Goal: Task Accomplishment & Management: Complete application form

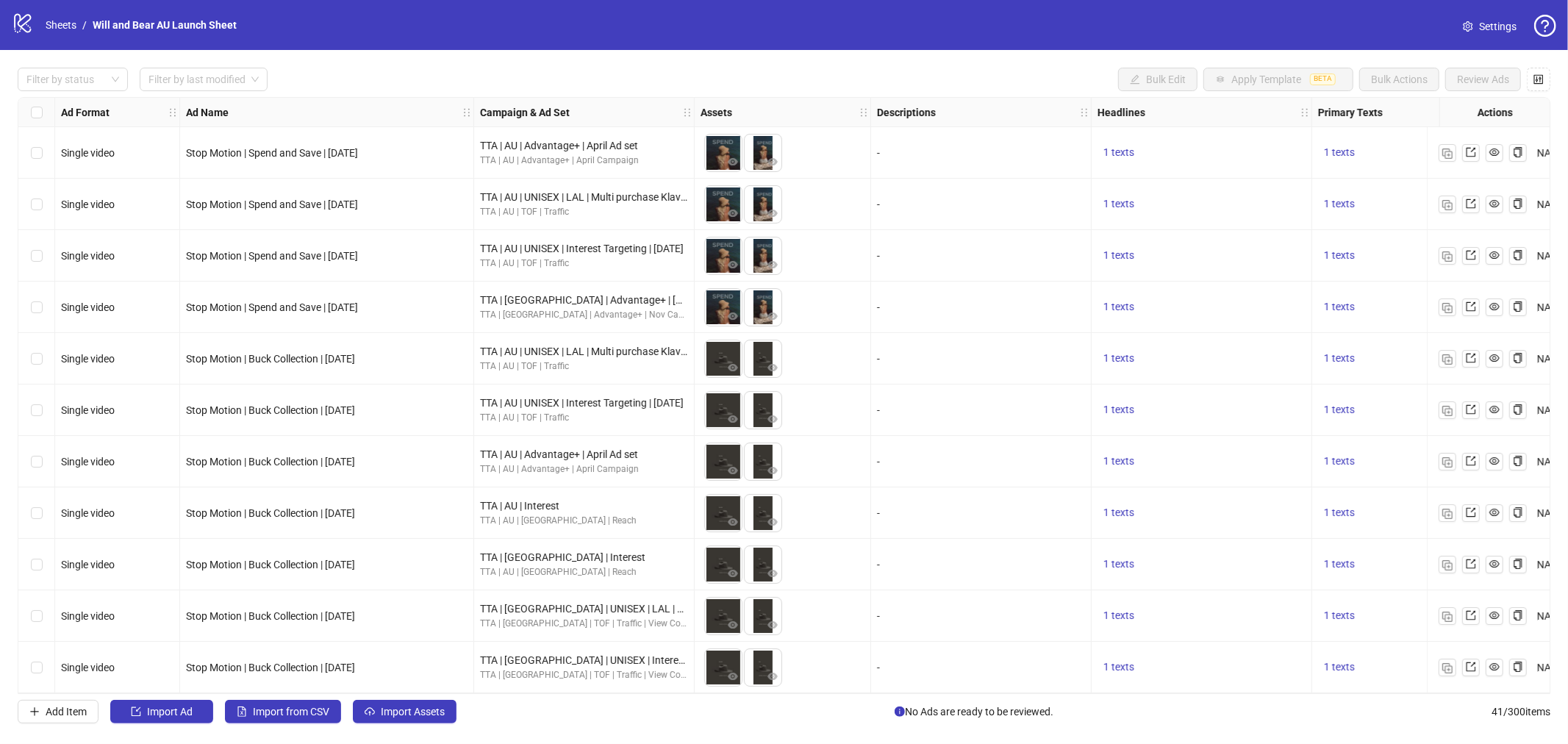
click at [56, 16] on div "logo/logo-mobile Sheets / Will and Bear AU Launch Sheet" at bounding box center [127, 25] width 231 height 26
click at [62, 25] on link "Sheets" at bounding box center [60, 25] width 36 height 17
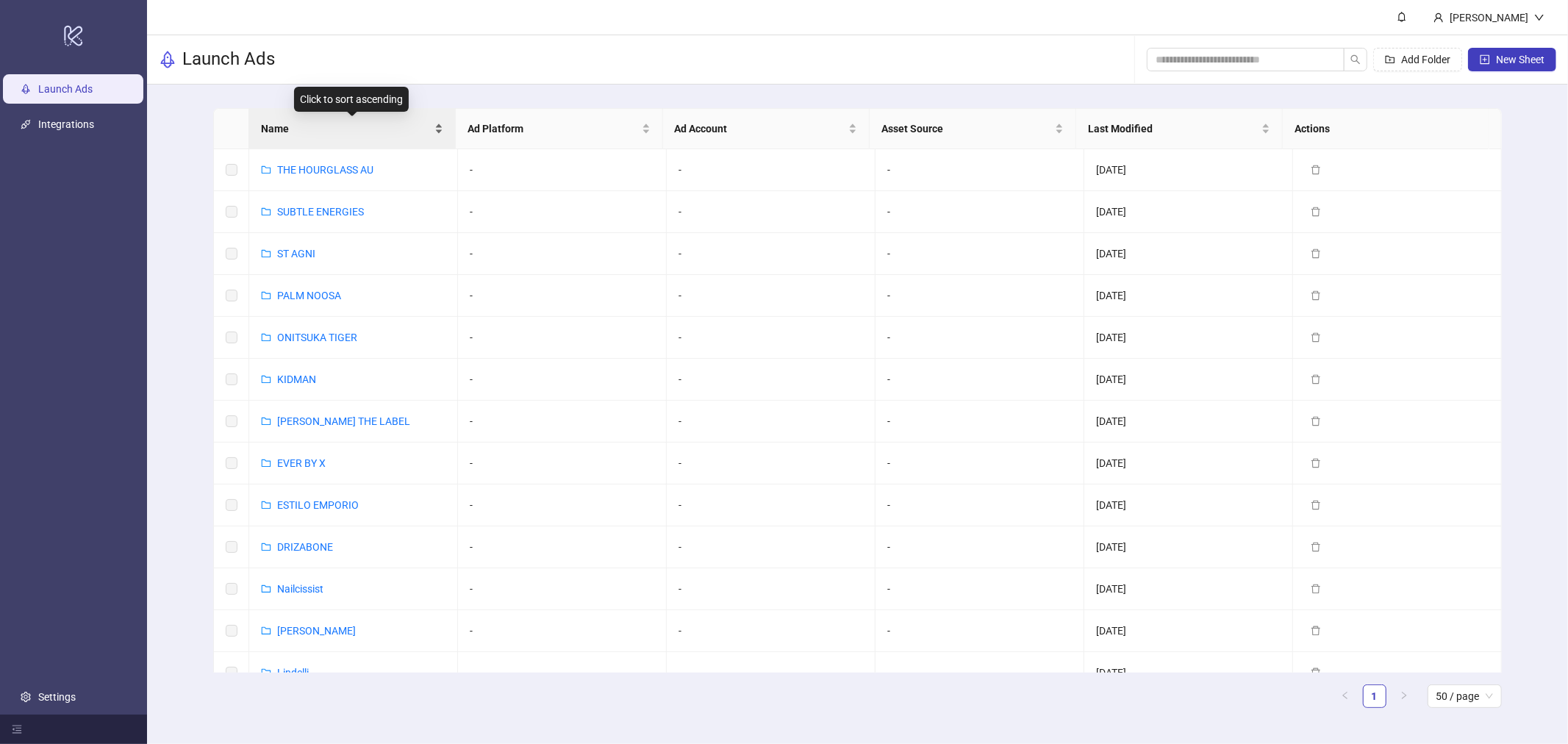
click at [358, 122] on span "Name" at bounding box center [346, 129] width 171 height 17
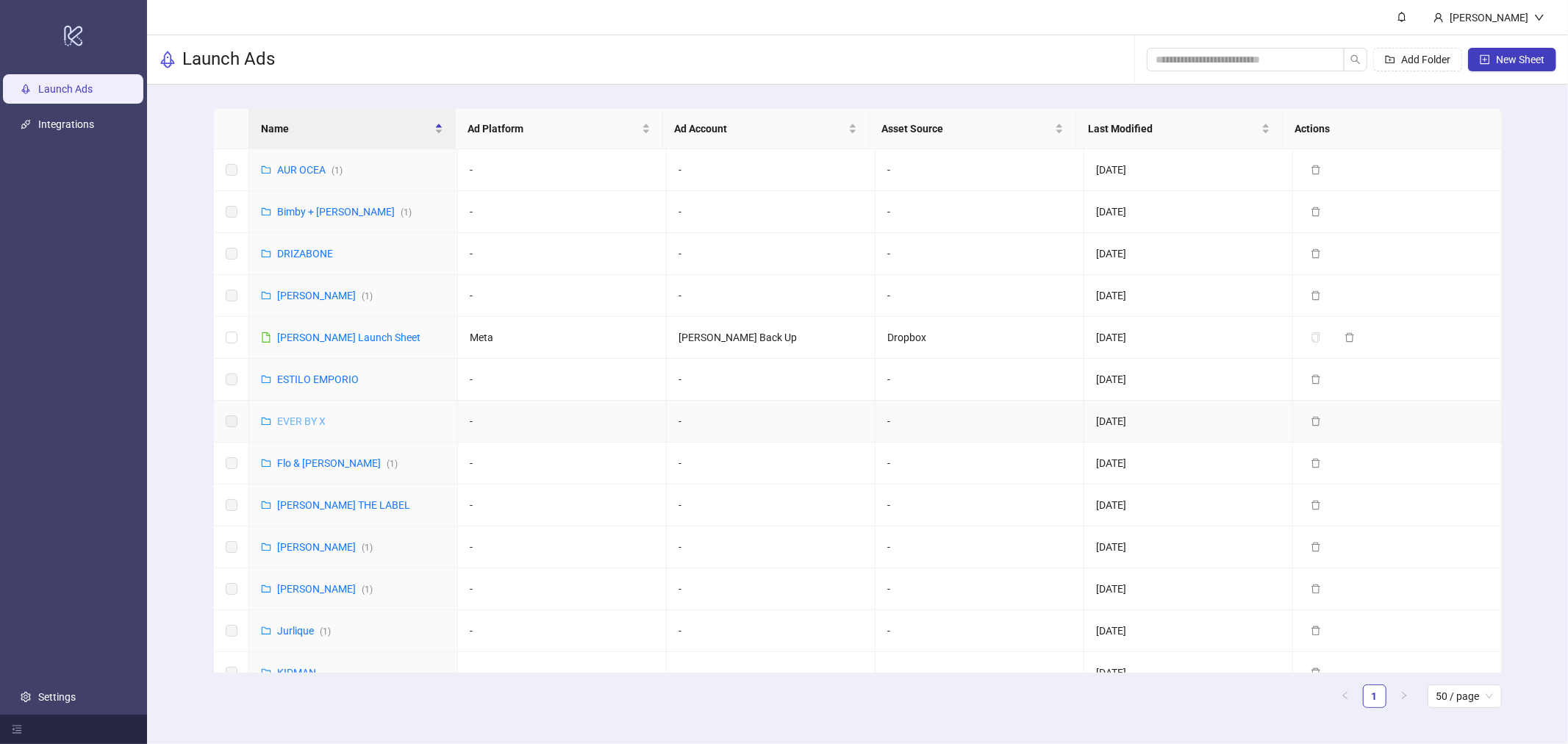
click at [296, 421] on link "EVER BY X" at bounding box center [301, 421] width 49 height 12
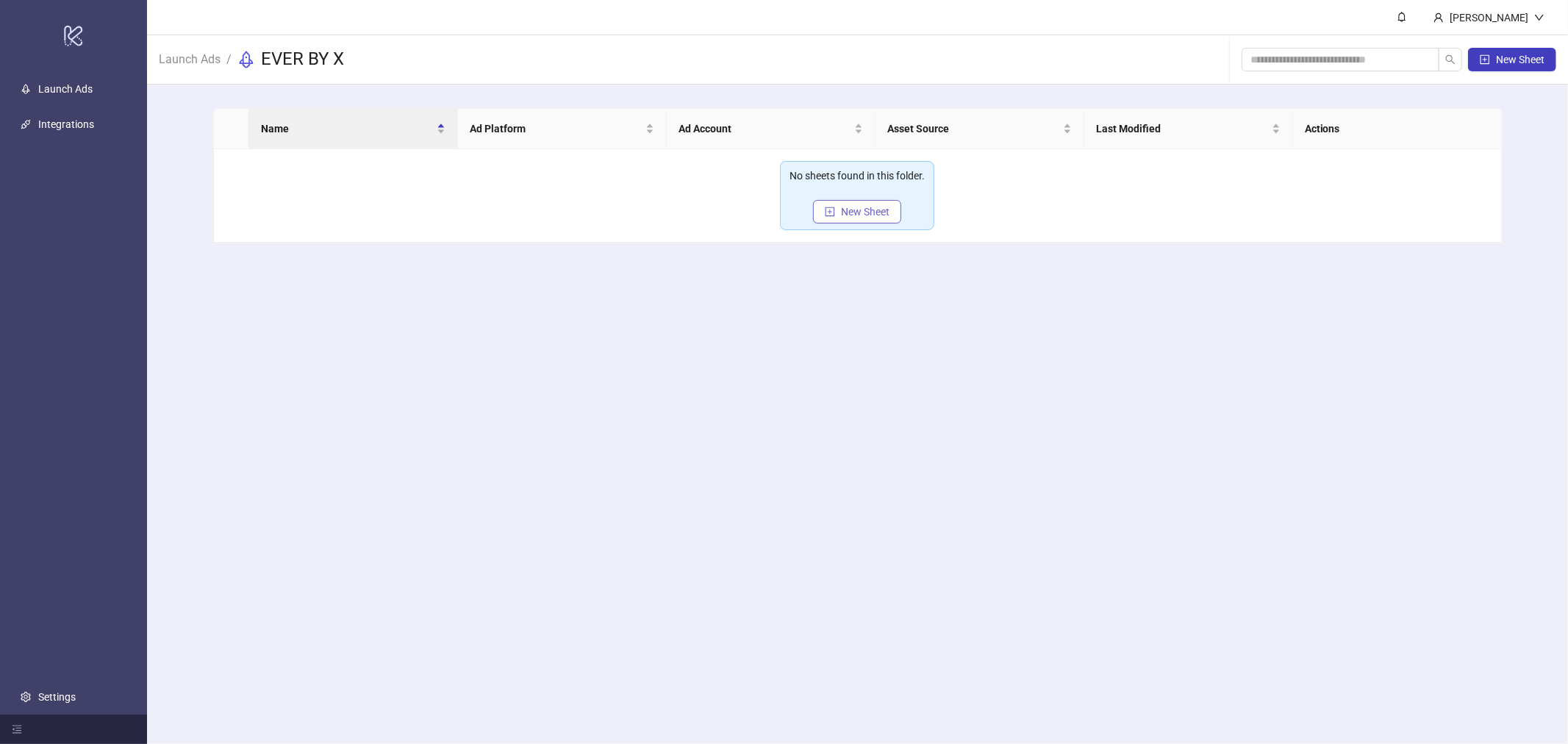
click at [848, 209] on span "New Sheet" at bounding box center [865, 212] width 49 height 12
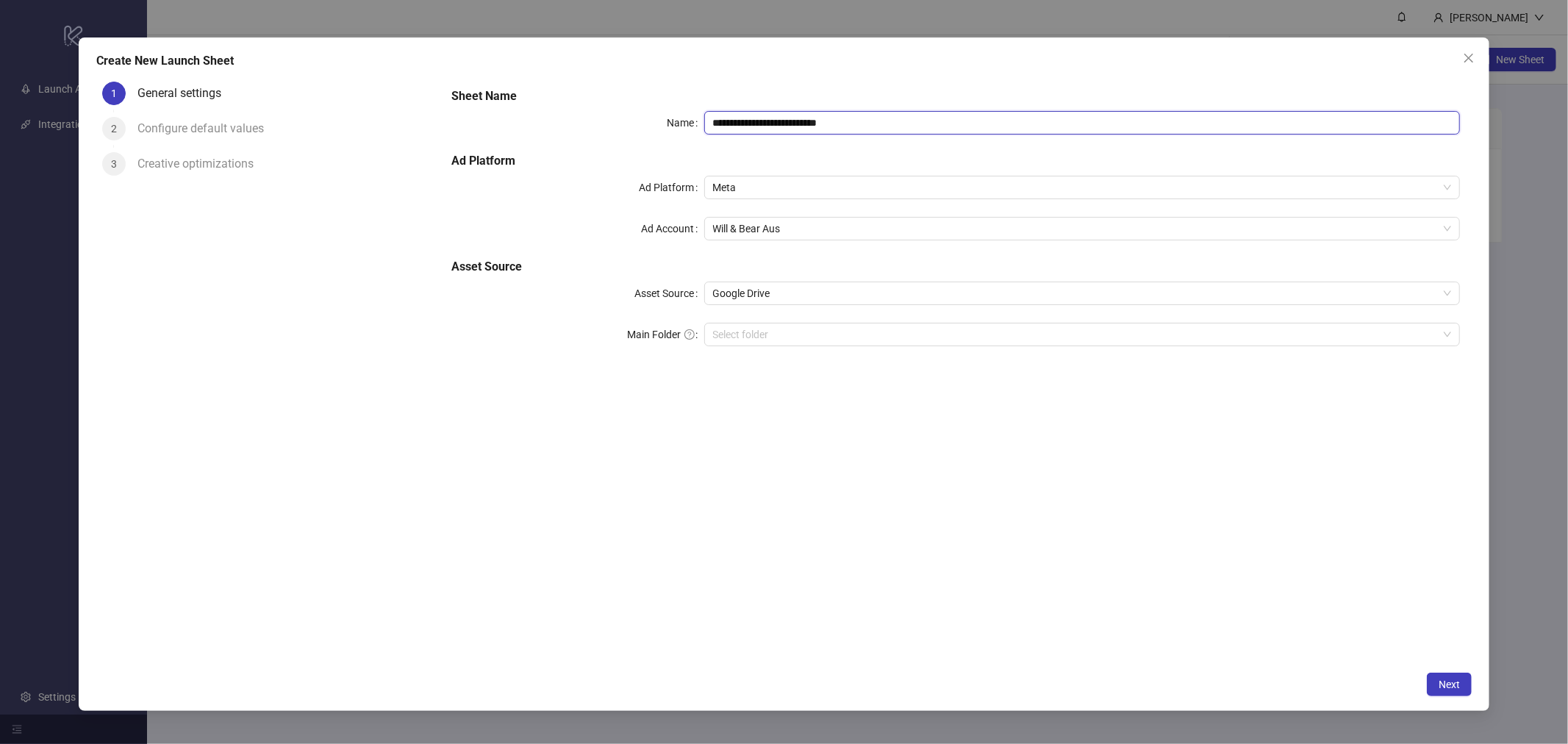
click at [836, 121] on input "**********" at bounding box center [1083, 122] width 757 height 23
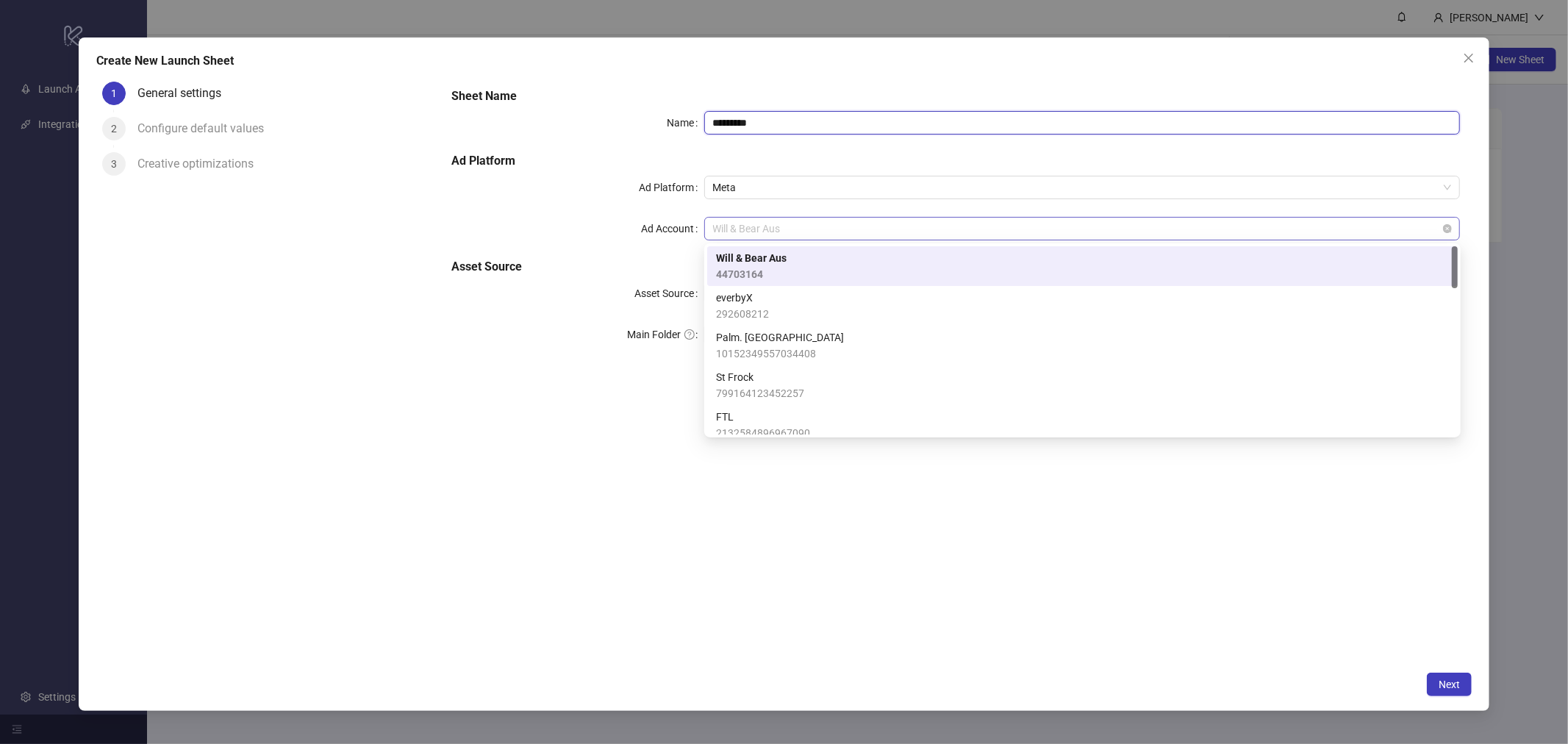
click at [839, 231] on span "Will & Bear Aus" at bounding box center [1082, 228] width 738 height 22
type input "*********"
type input "***"
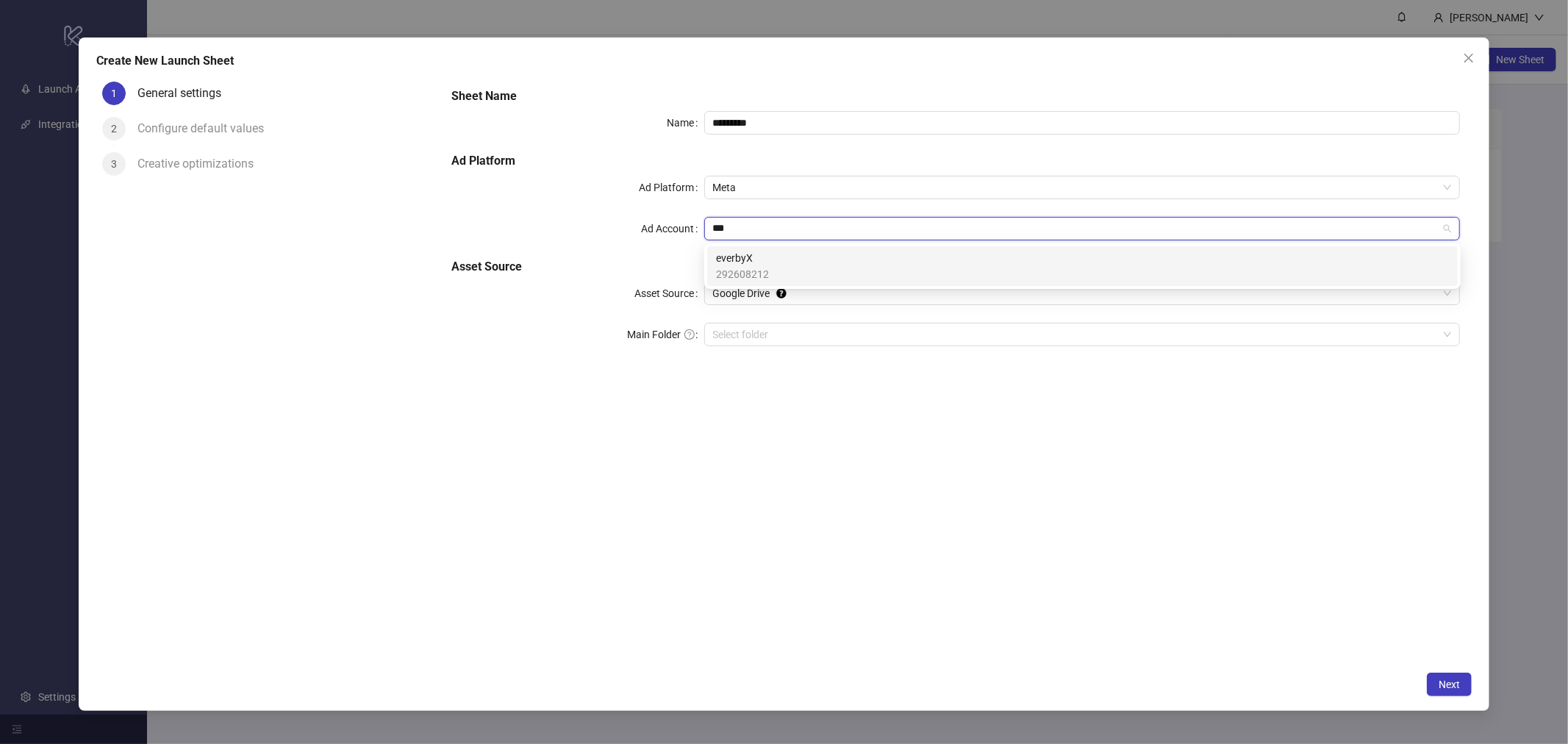
click at [795, 273] on div "everbyX 292608212" at bounding box center [1082, 266] width 733 height 32
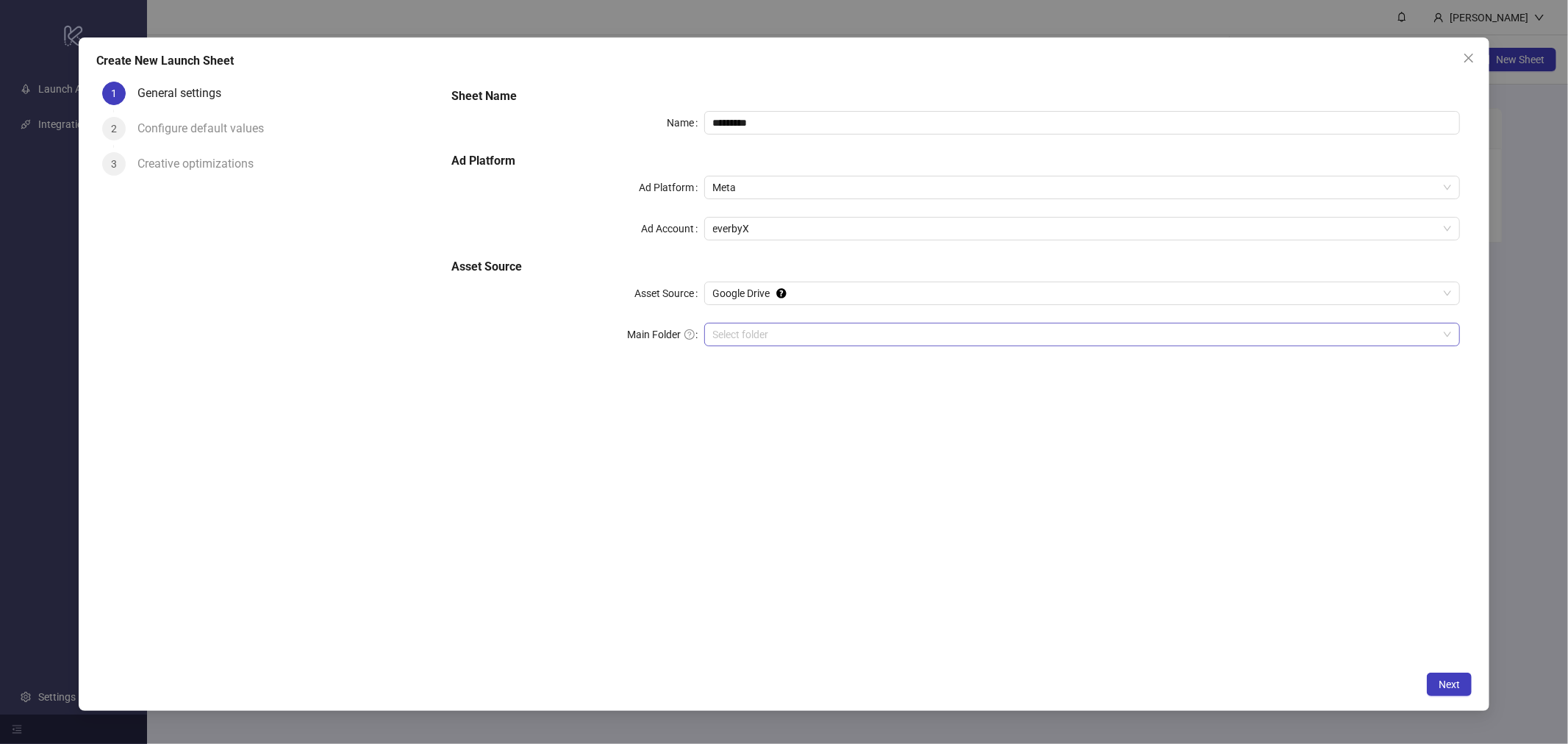
click at [746, 335] on input "Main Folder" at bounding box center [1075, 334] width 725 height 22
click at [1431, 681] on button "Next" at bounding box center [1449, 684] width 45 height 23
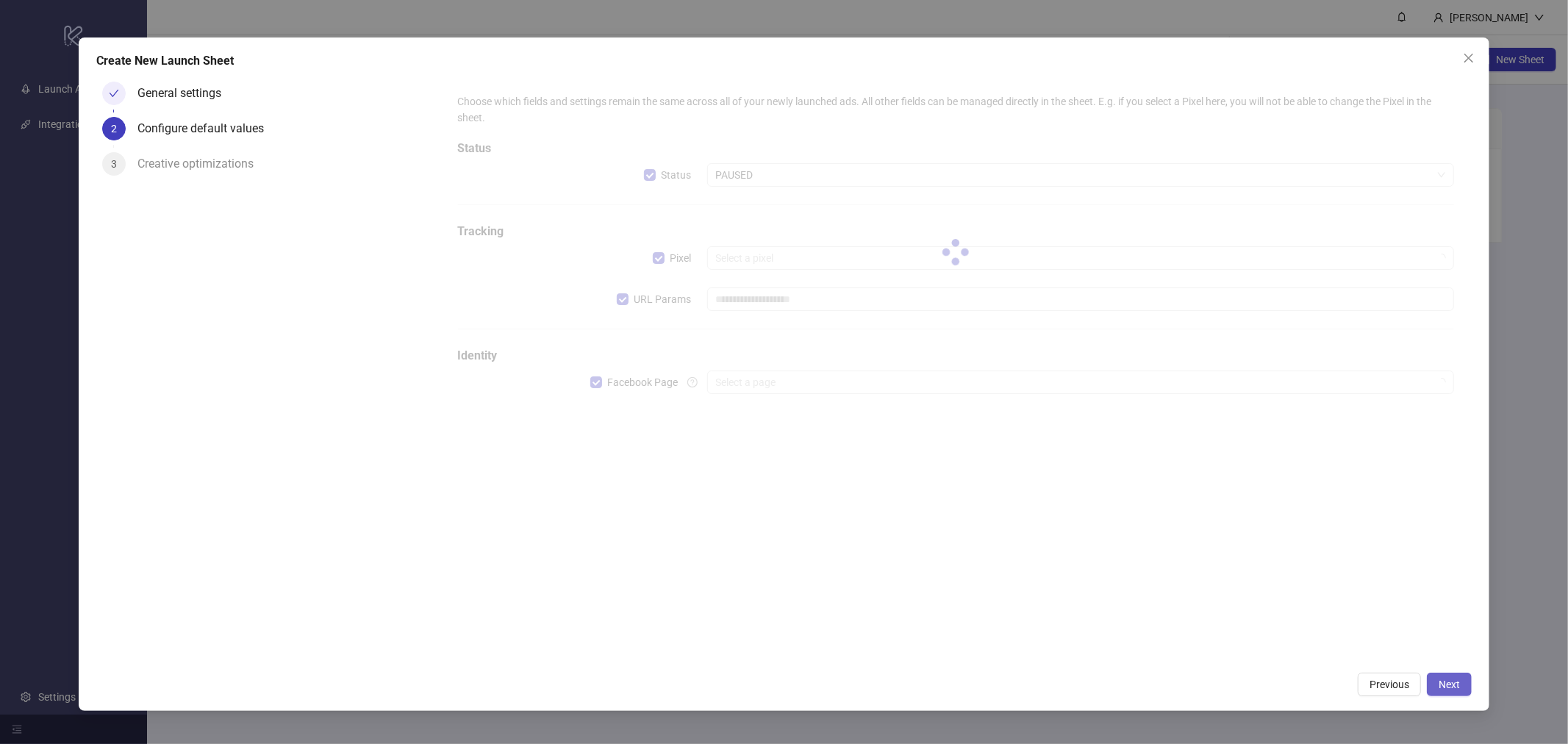
type input "**********"
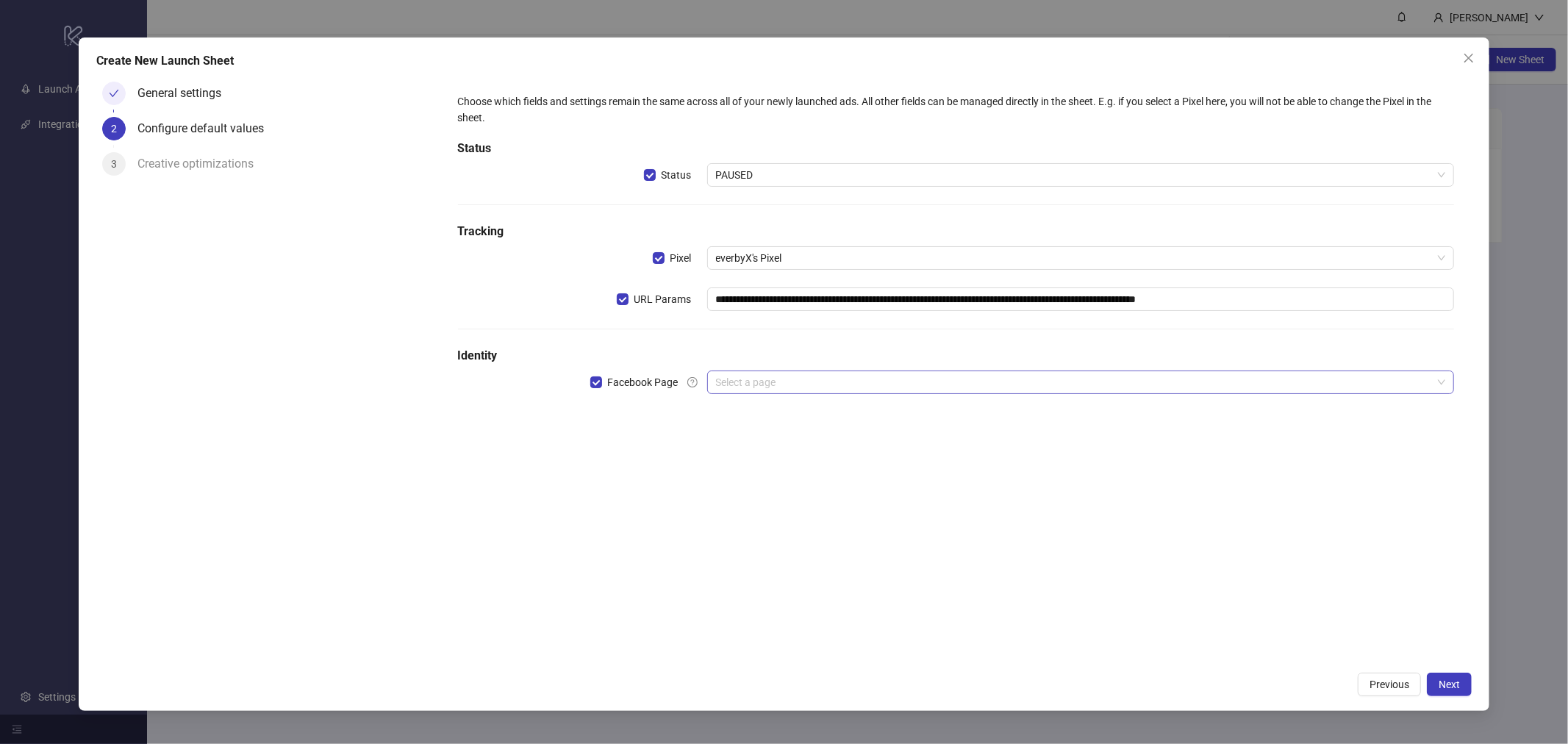
click at [754, 390] on input "search" at bounding box center [1075, 382] width 717 height 22
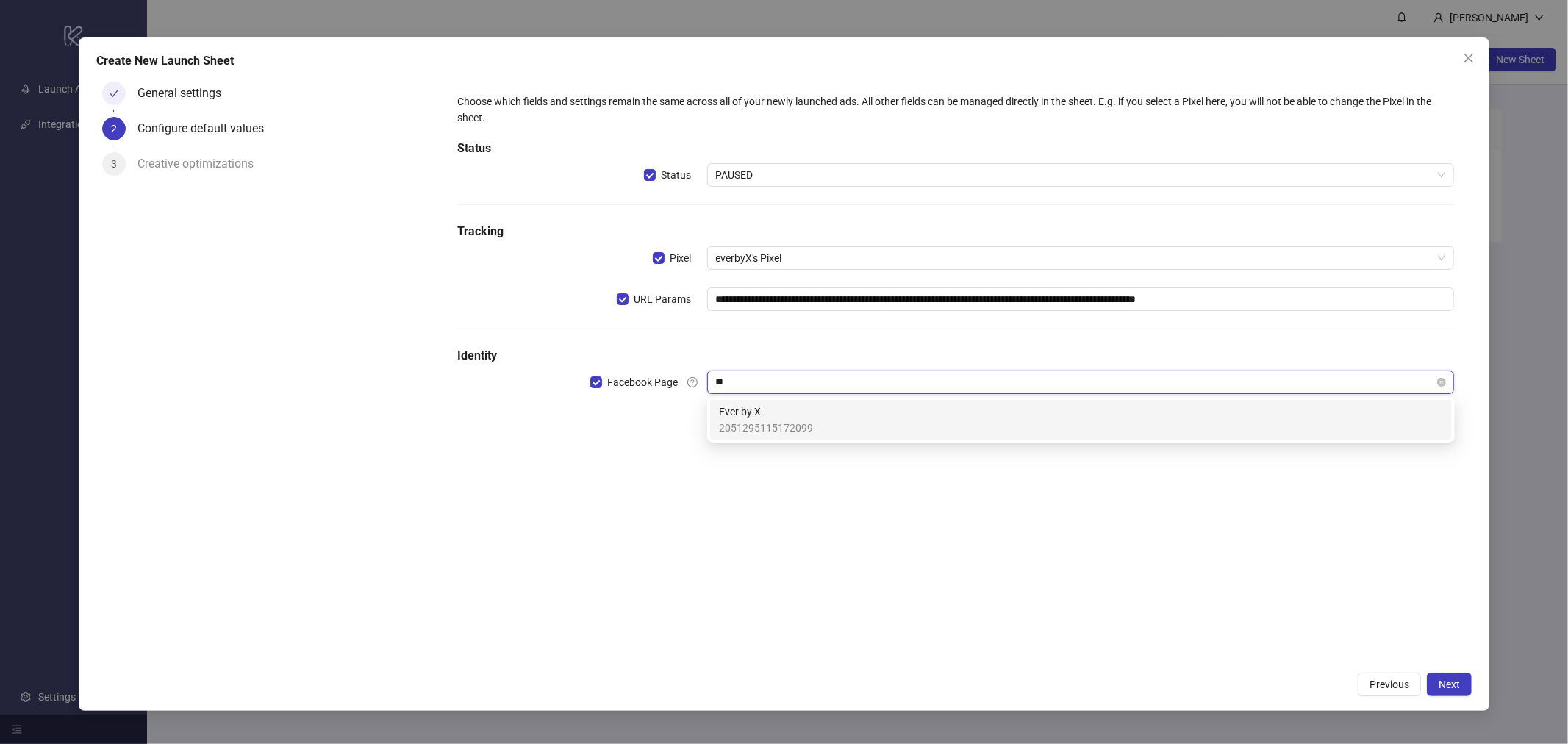
type input "***"
click at [751, 420] on span "2051295115172099" at bounding box center [766, 428] width 94 height 17
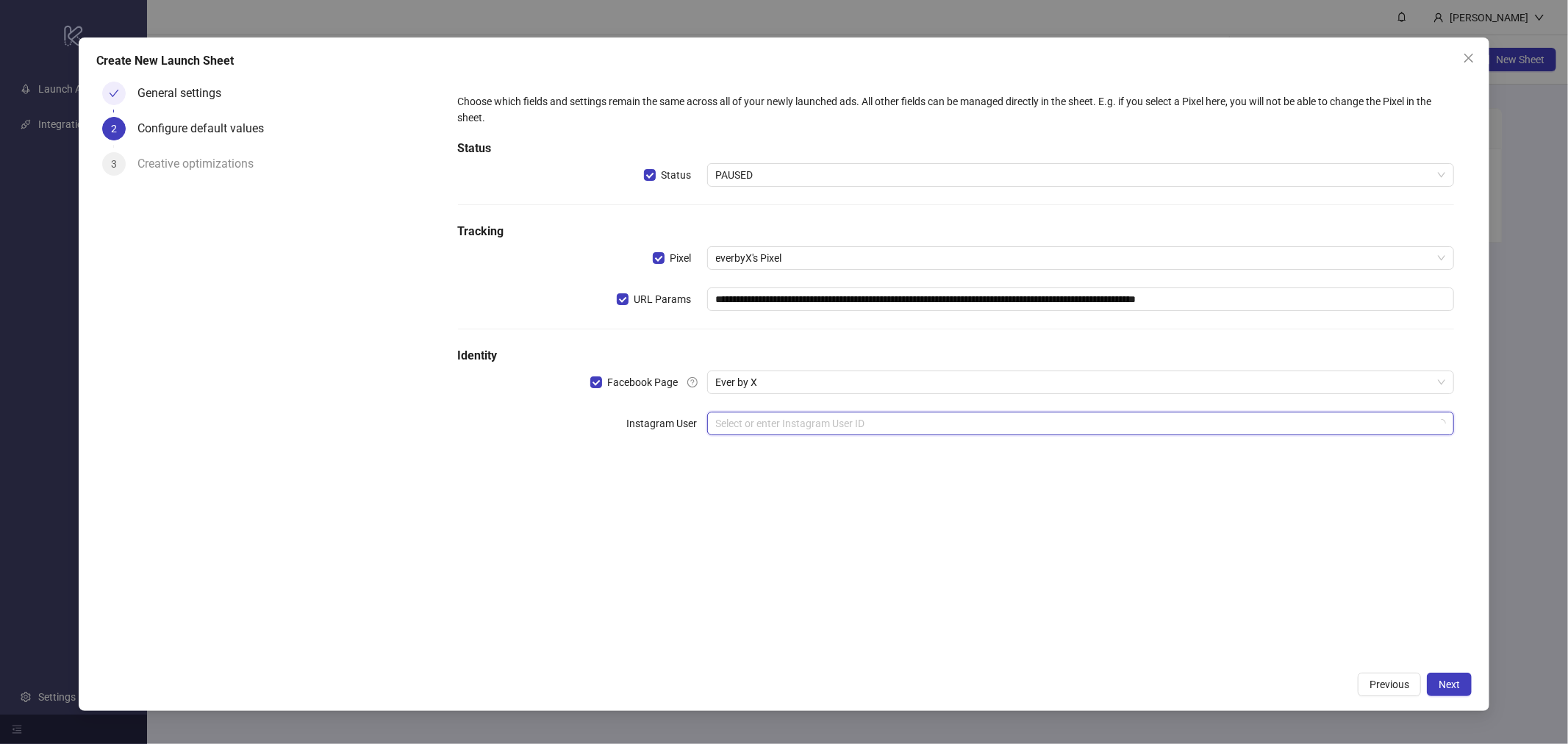
click at [752, 428] on input "search" at bounding box center [1075, 423] width 717 height 22
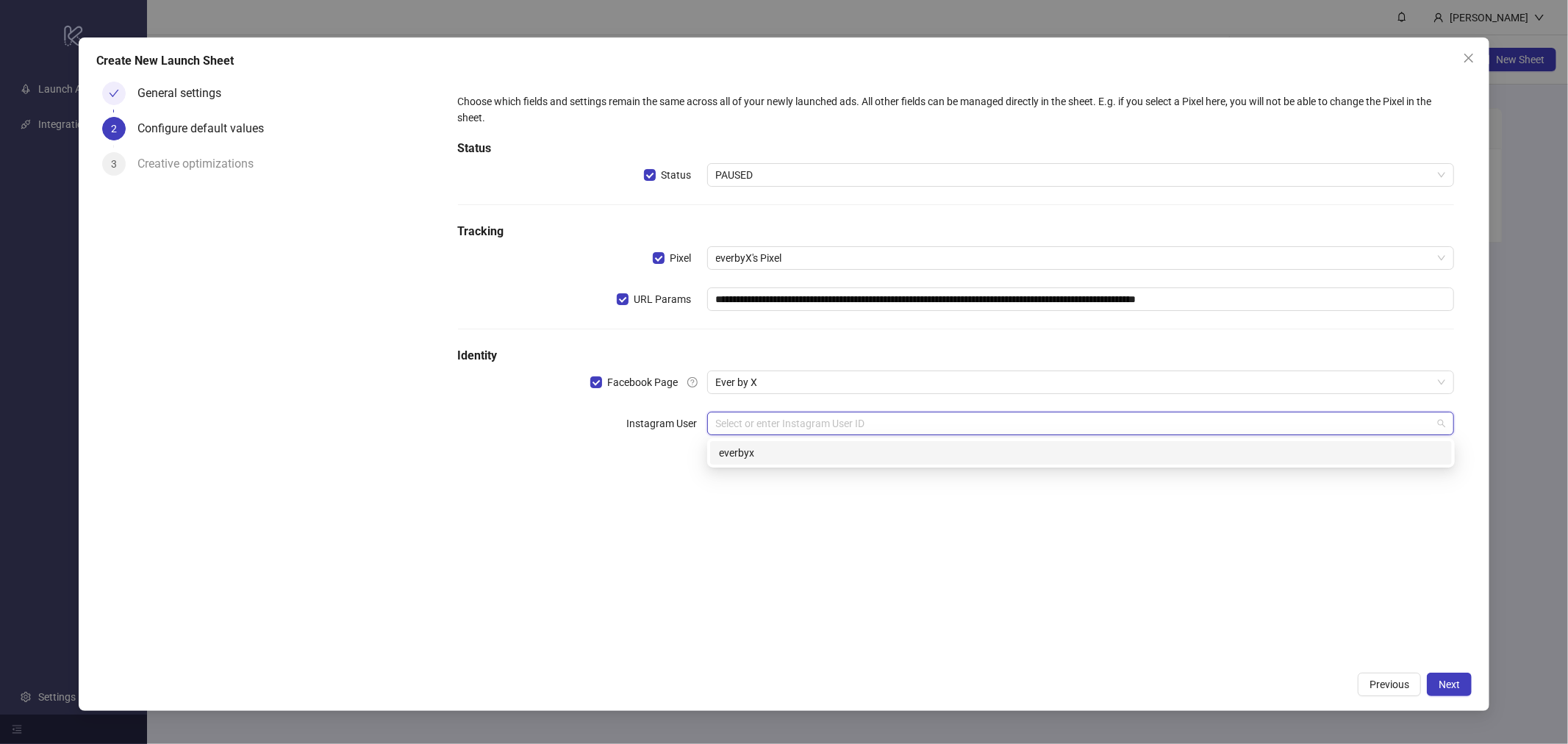
click at [751, 449] on div "everbyx" at bounding box center [1080, 453] width 724 height 17
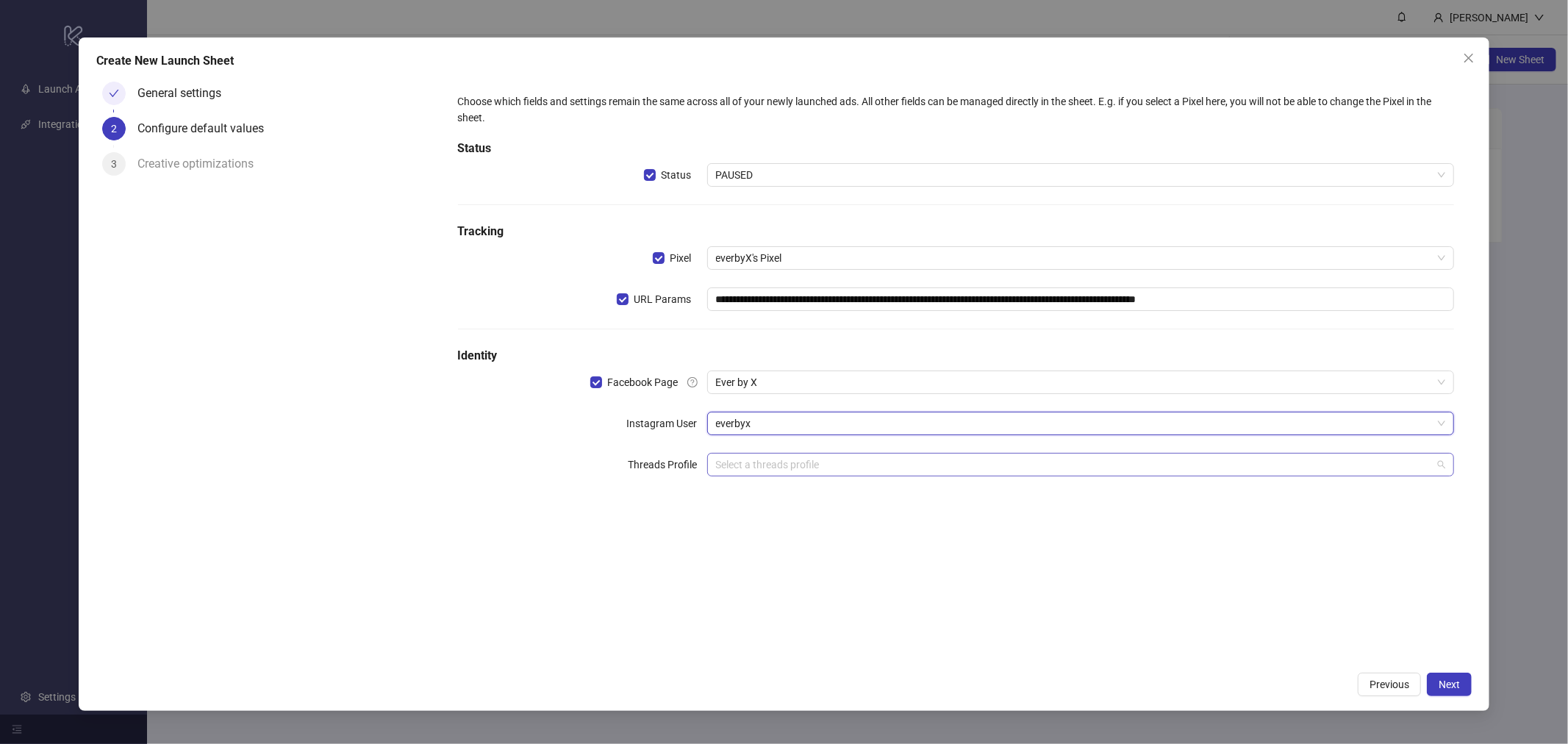
click at [759, 463] on input "search" at bounding box center [1075, 464] width 717 height 22
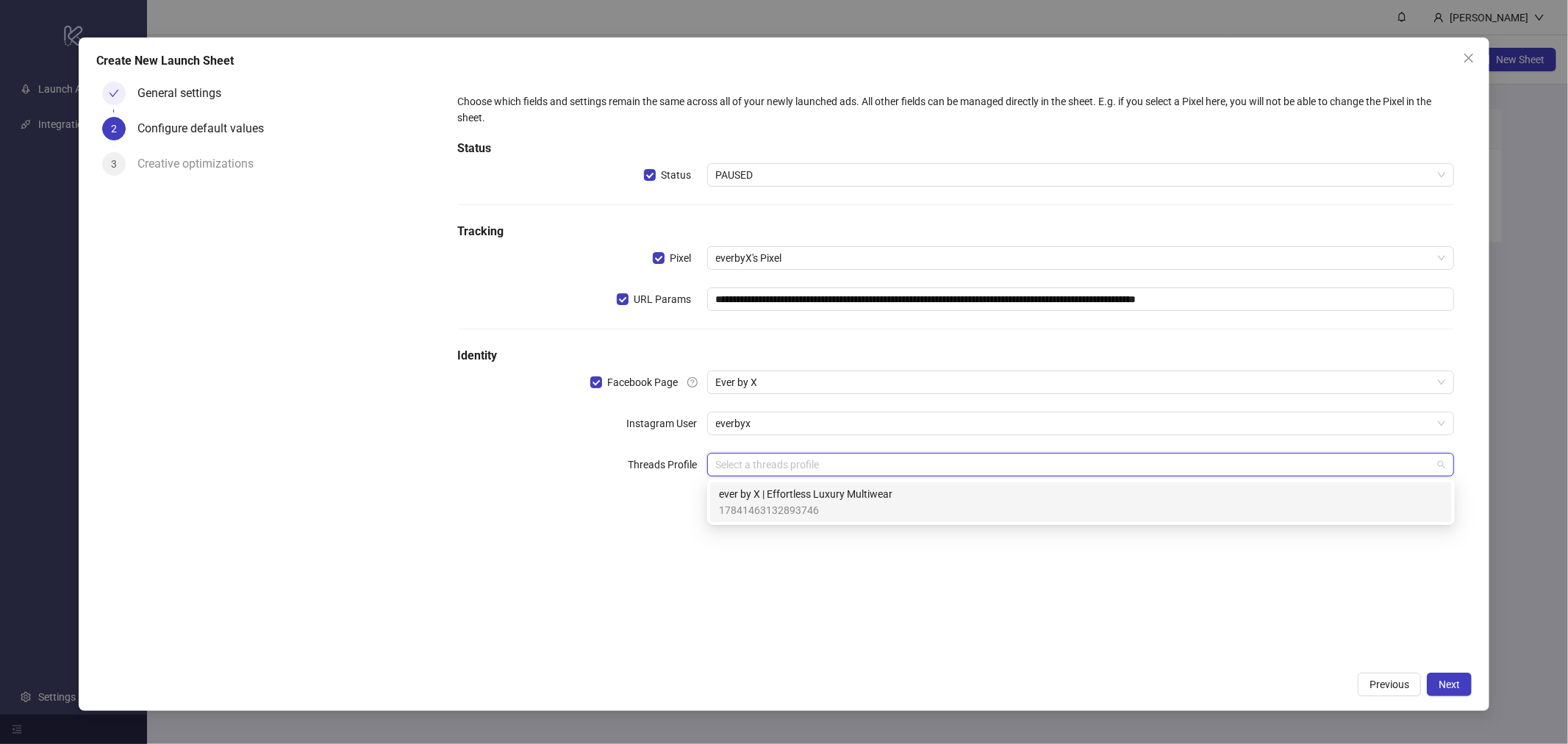
click at [767, 493] on span "ever by X | Effortless Luxury Multiwear" at bounding box center [806, 494] width 174 height 17
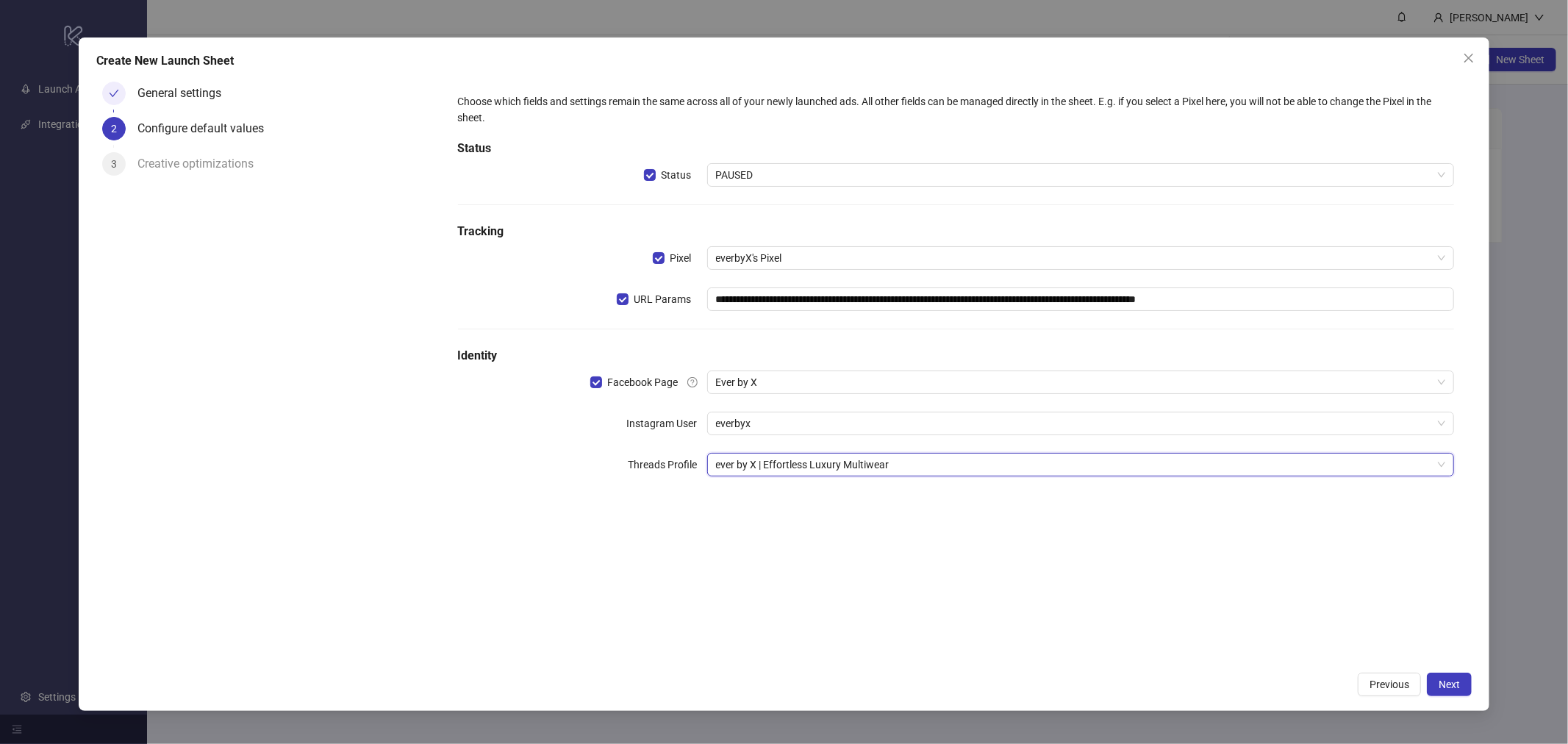
click at [802, 540] on div "**********" at bounding box center [956, 369] width 1032 height 588
click at [1449, 686] on span "Next" at bounding box center [1450, 684] width 22 height 12
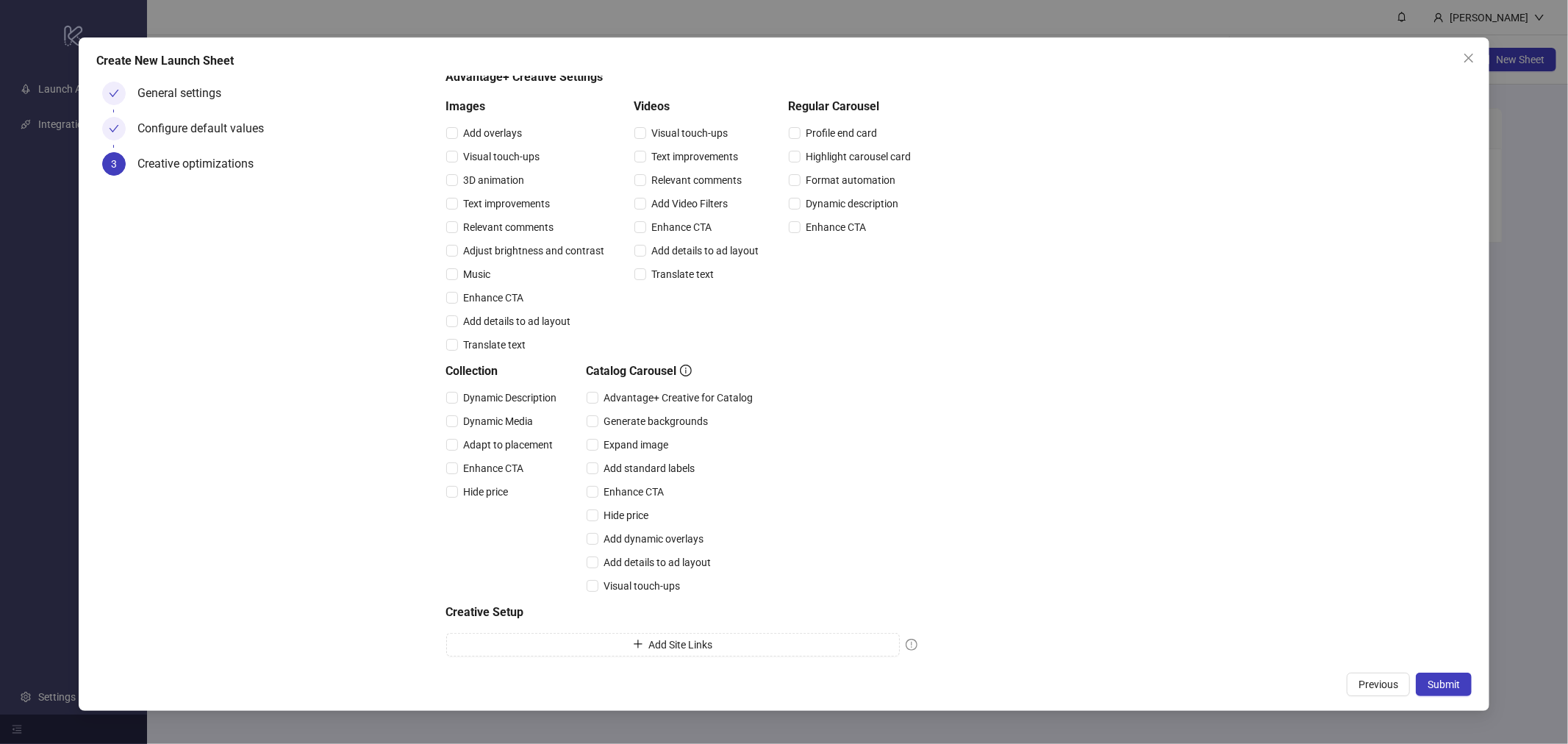
scroll to position [161, 0]
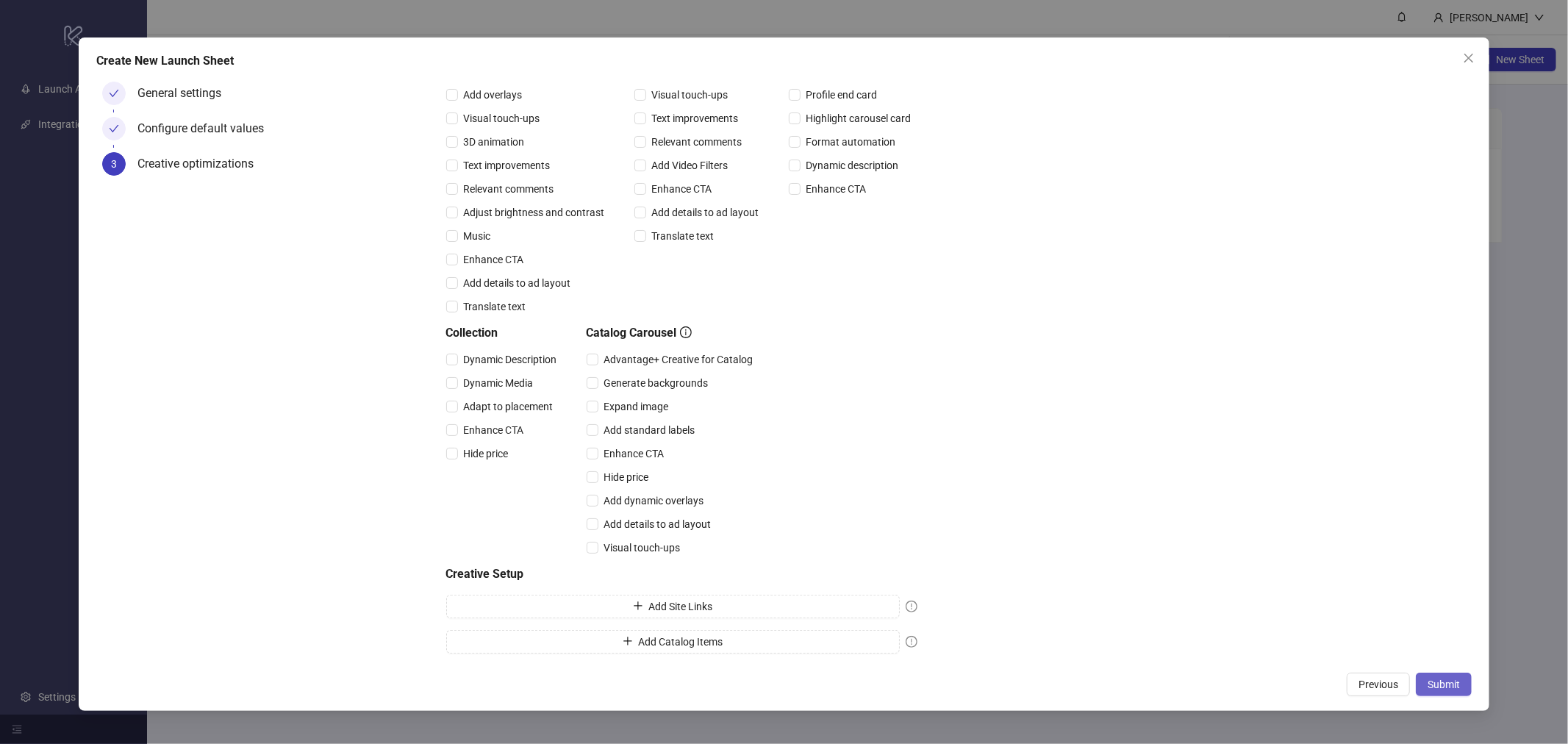
click at [1448, 682] on span "Submit" at bounding box center [1443, 684] width 32 height 12
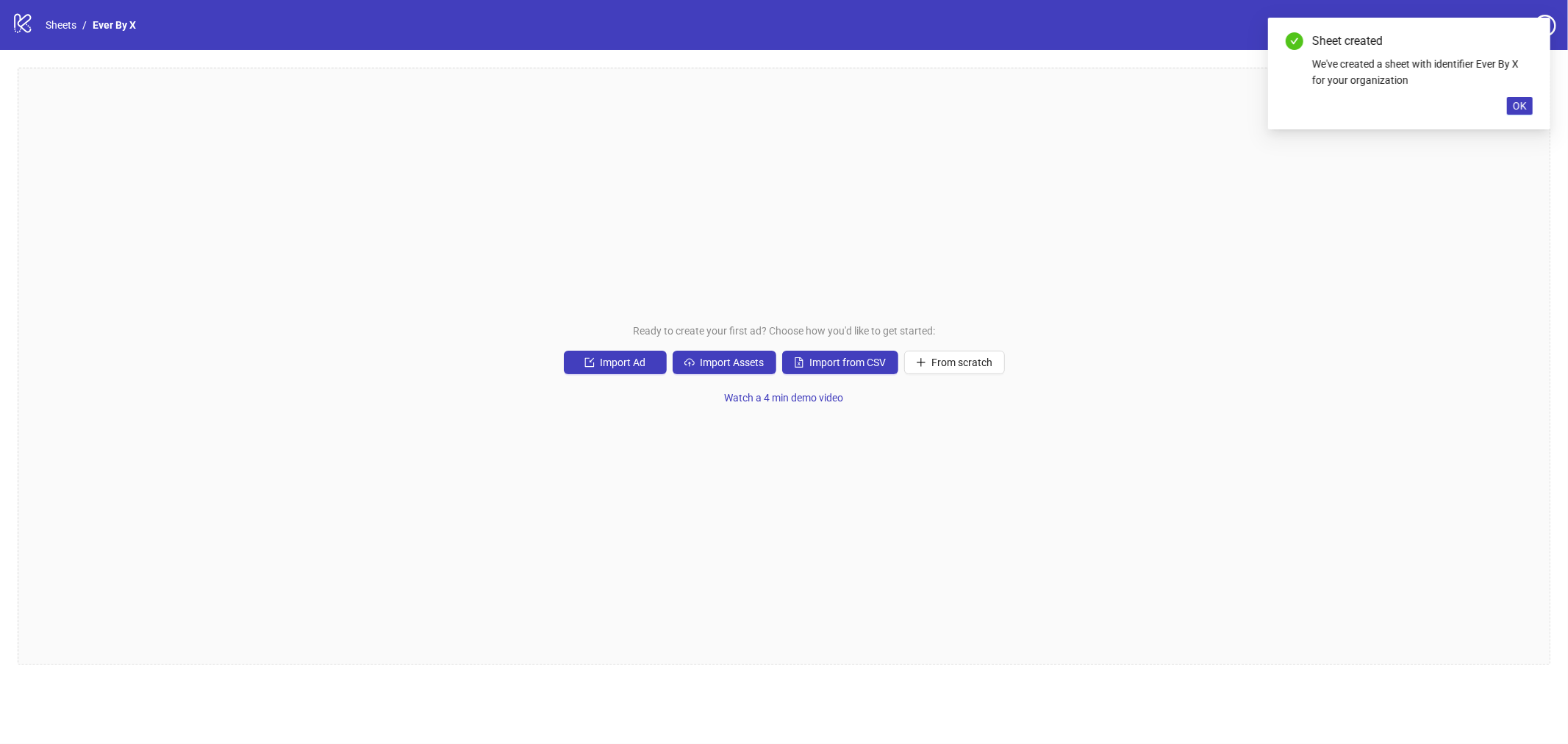
click at [1530, 115] on div "Sheet created We've created a sheet with identifier Ever By X for your organiza…" at bounding box center [1409, 73] width 282 height 112
click at [1526, 107] on span "OK" at bounding box center [1519, 106] width 14 height 12
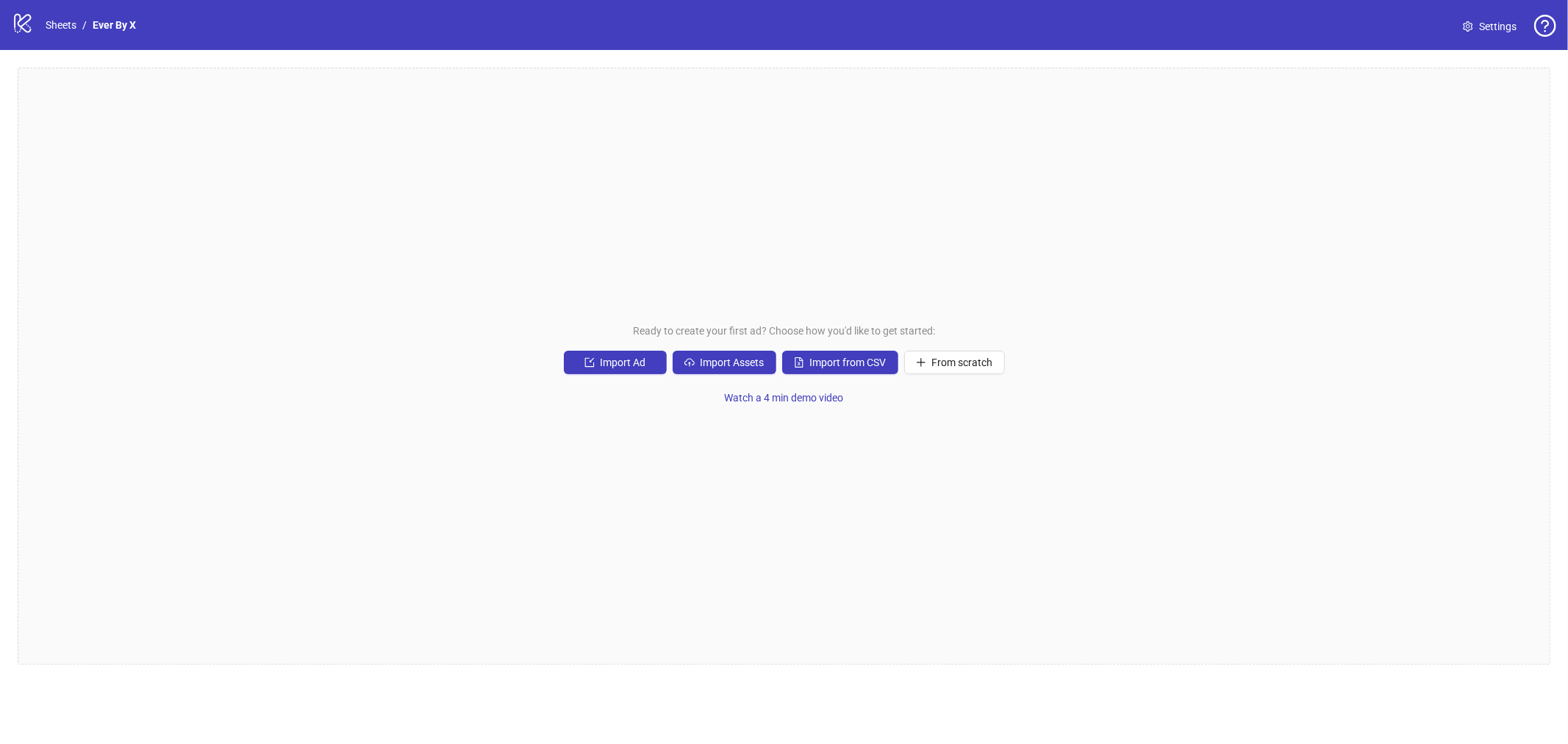
click at [1465, 17] on link "Settings" at bounding box center [1489, 26] width 77 height 23
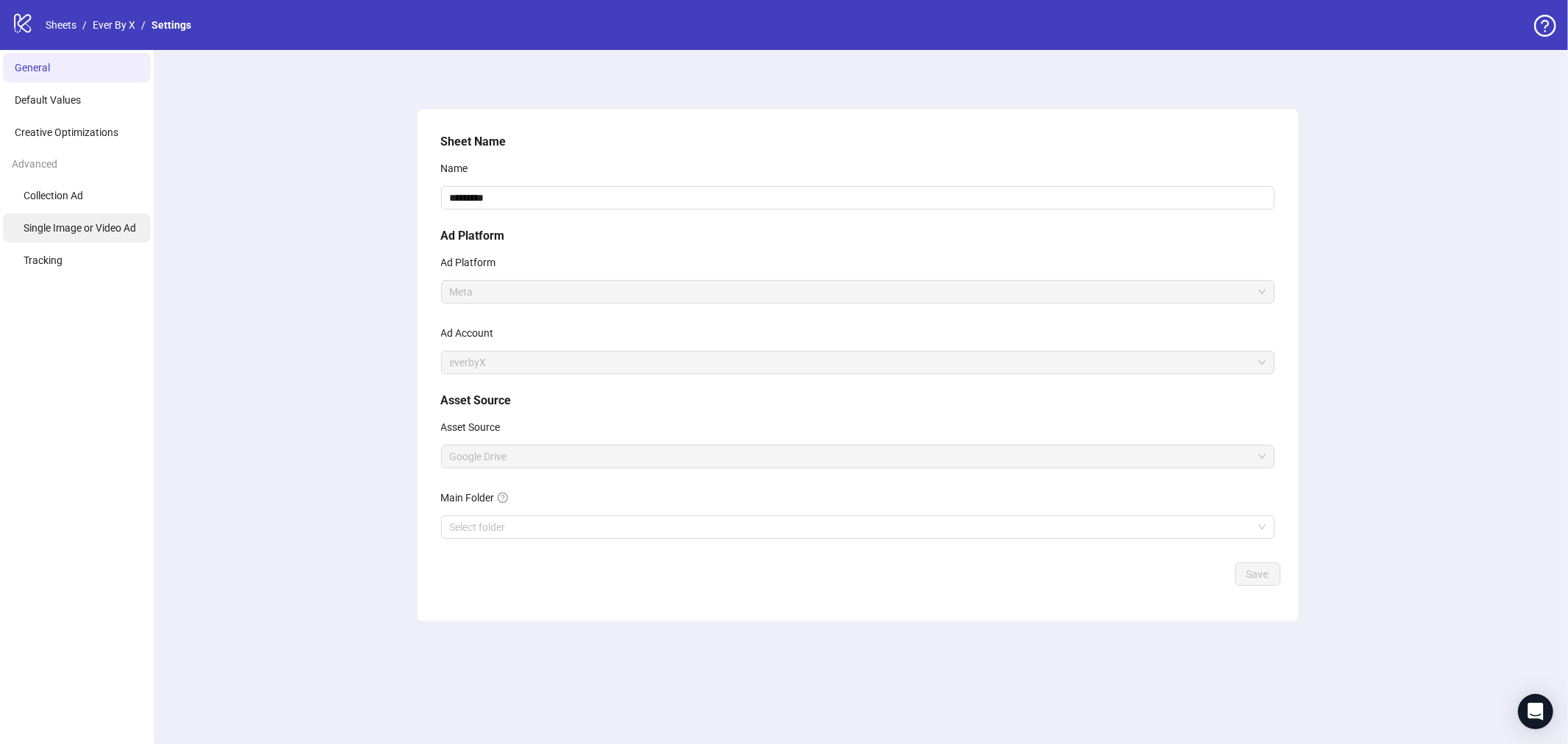
click at [98, 226] on span "Single Image or Video Ad" at bounding box center [79, 228] width 113 height 12
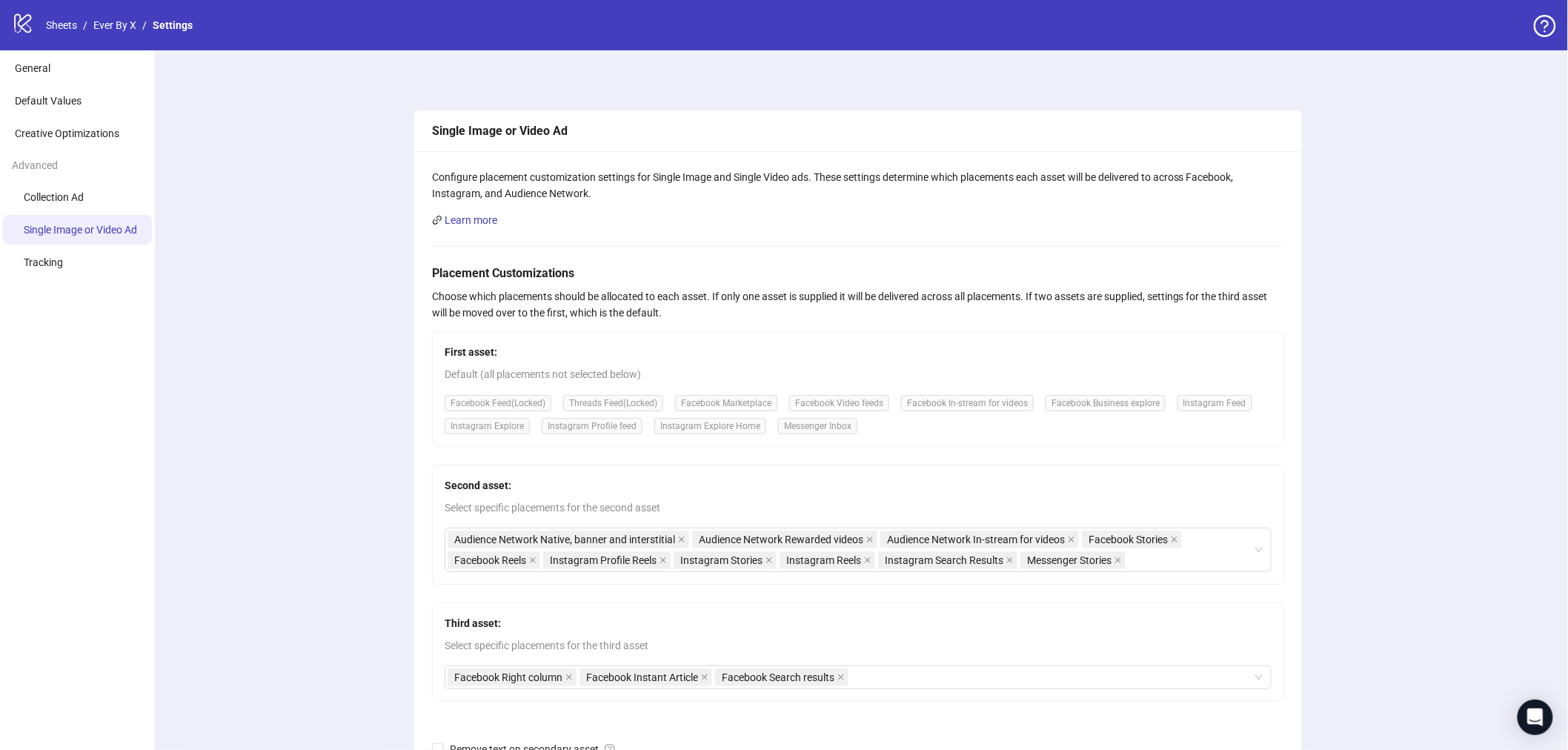
scroll to position [149, 0]
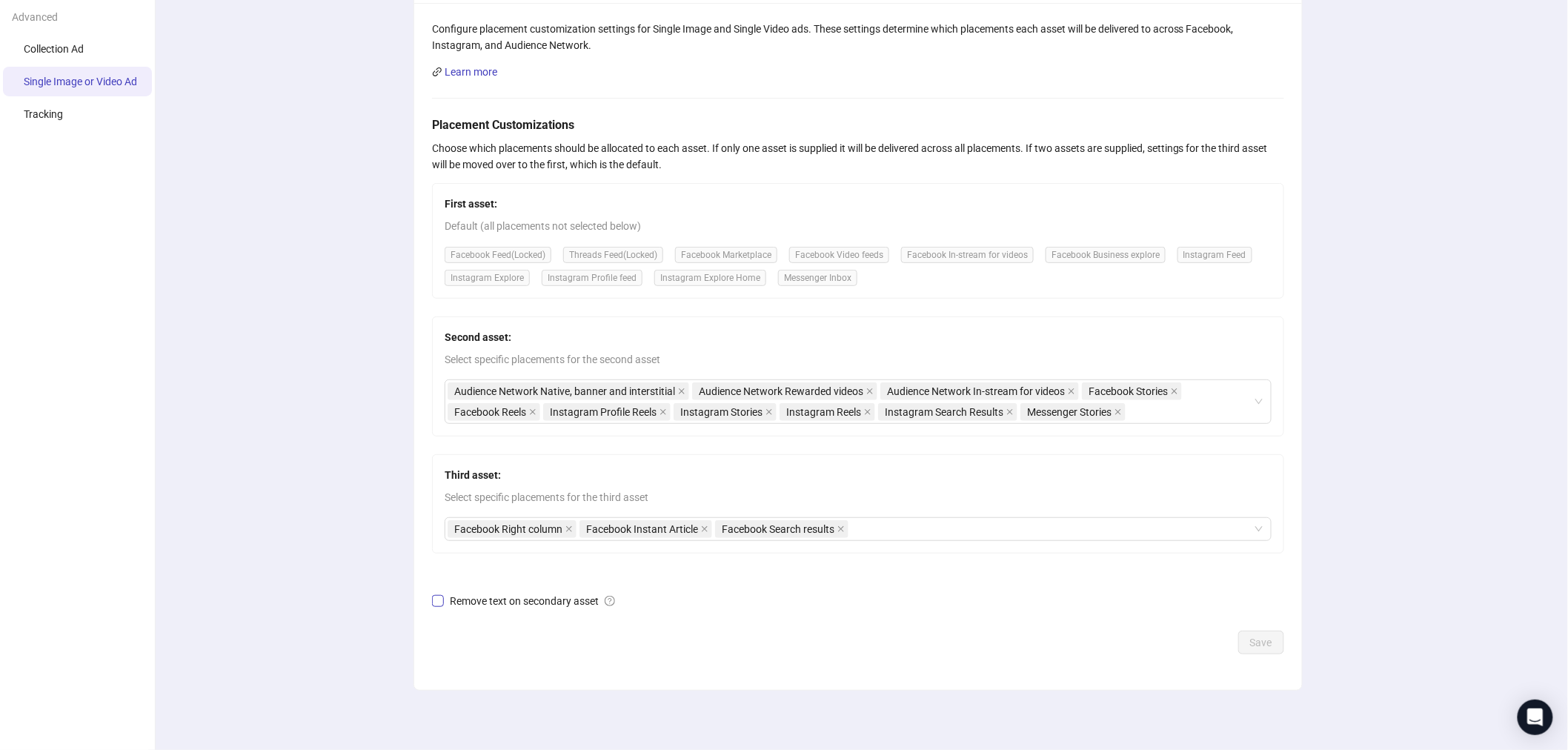
click at [486, 594] on span "Remove text on secondary asset" at bounding box center [532, 601] width 177 height 17
click at [1265, 643] on span "Save" at bounding box center [1261, 642] width 23 height 12
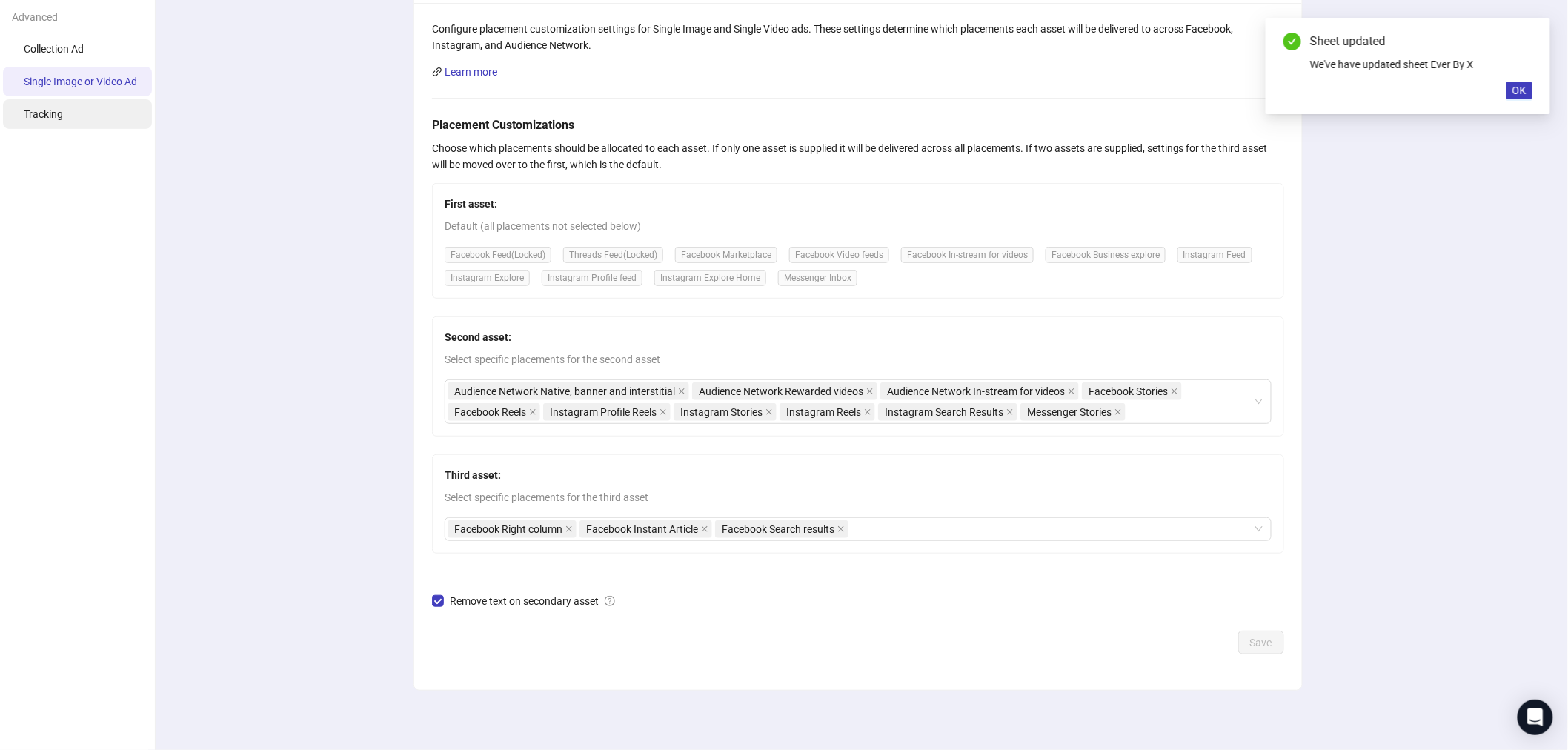
click at [63, 99] on li "Tracking" at bounding box center [78, 114] width 149 height 30
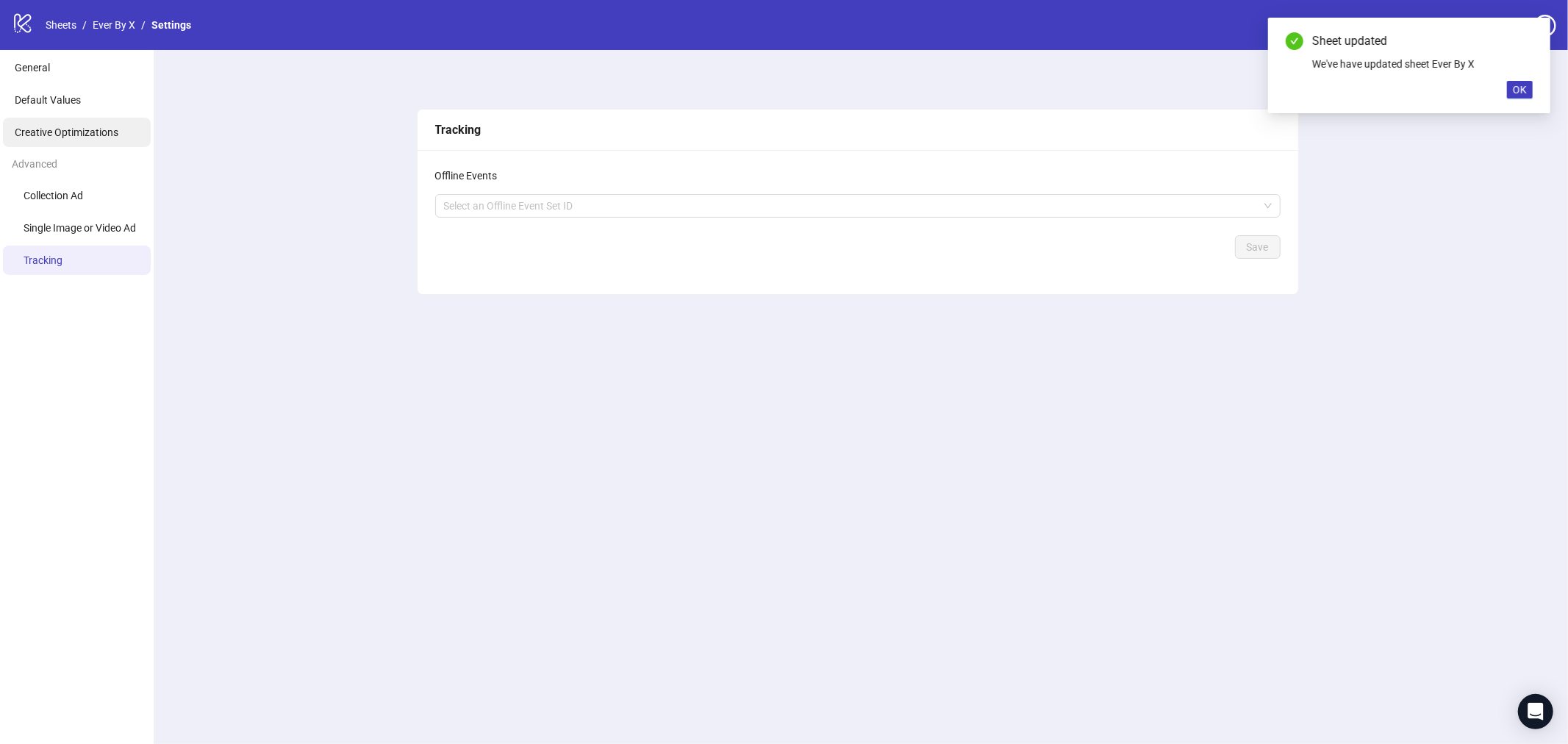
click at [89, 132] on span "Creative Optimizations" at bounding box center [66, 132] width 103 height 12
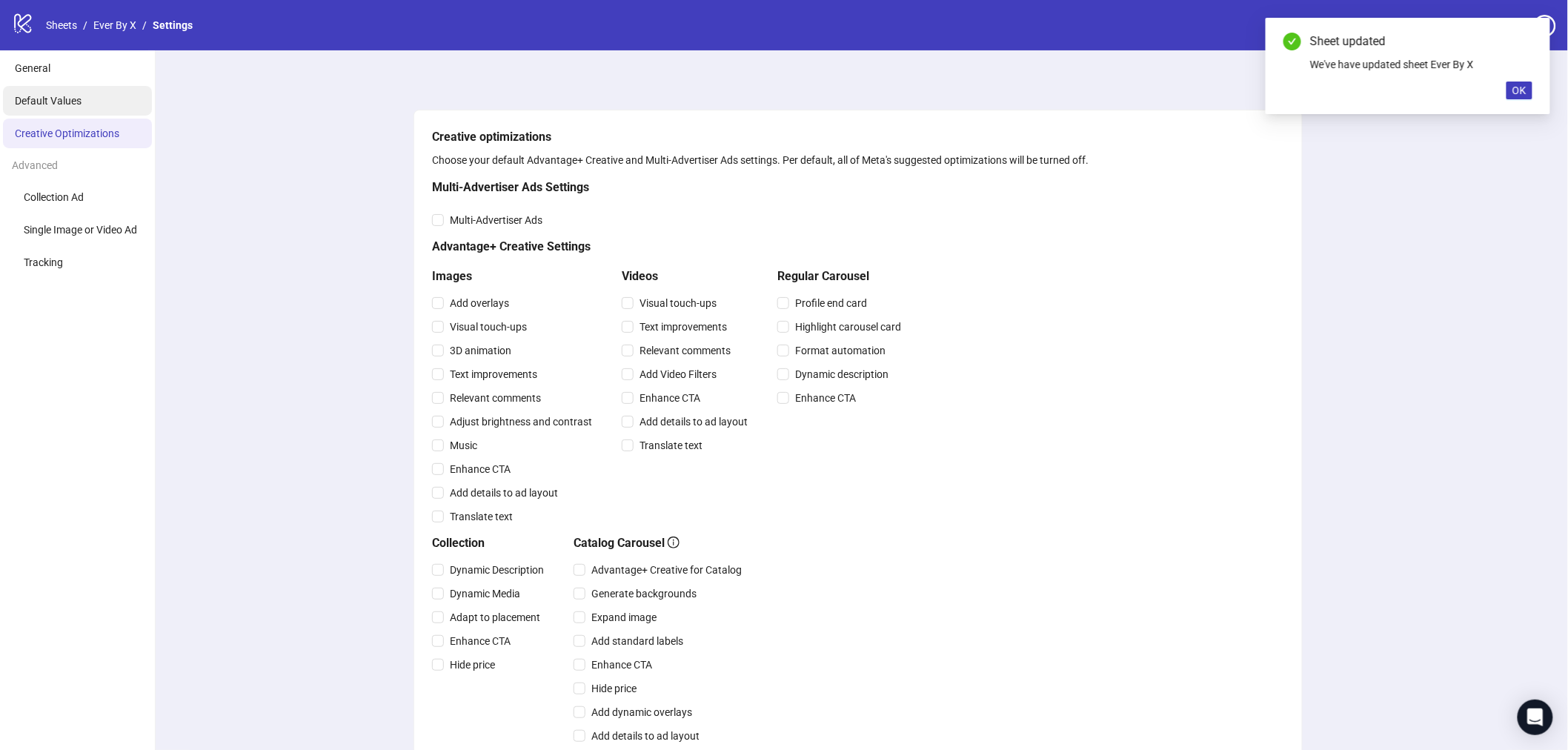
click at [92, 95] on li "Default Values" at bounding box center [78, 101] width 149 height 30
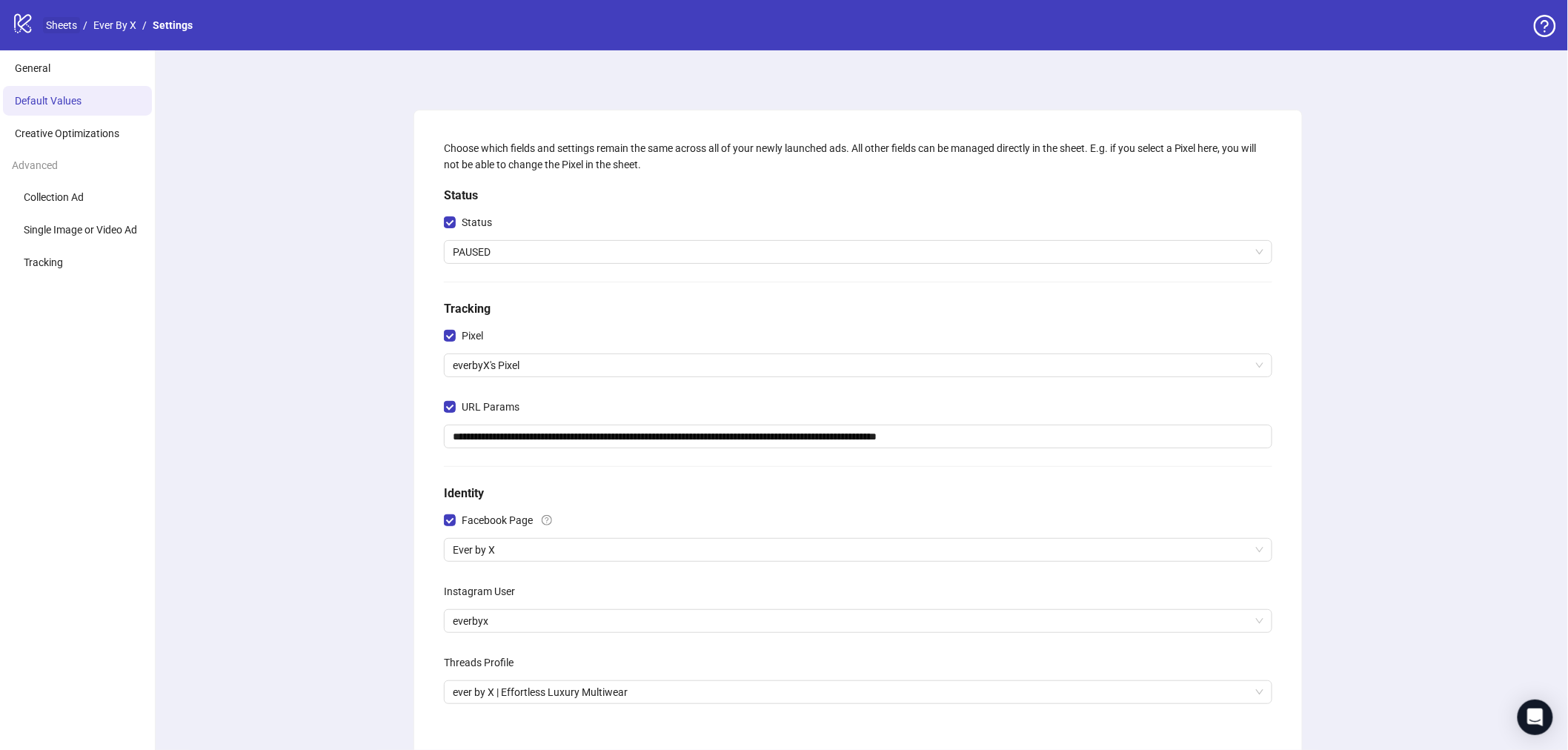
click at [54, 25] on link "Sheets" at bounding box center [61, 25] width 37 height 17
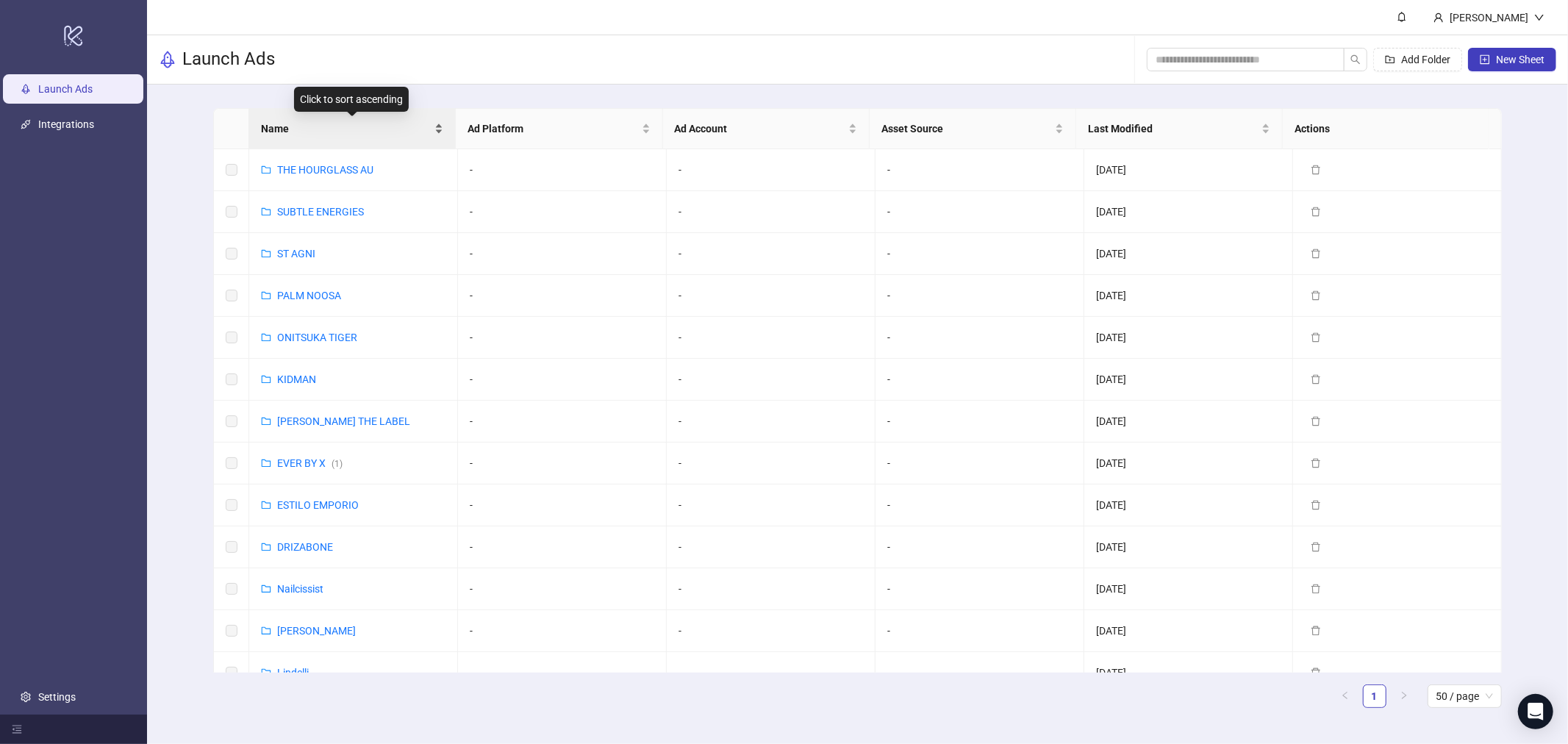
click at [319, 123] on span "Name" at bounding box center [346, 129] width 171 height 17
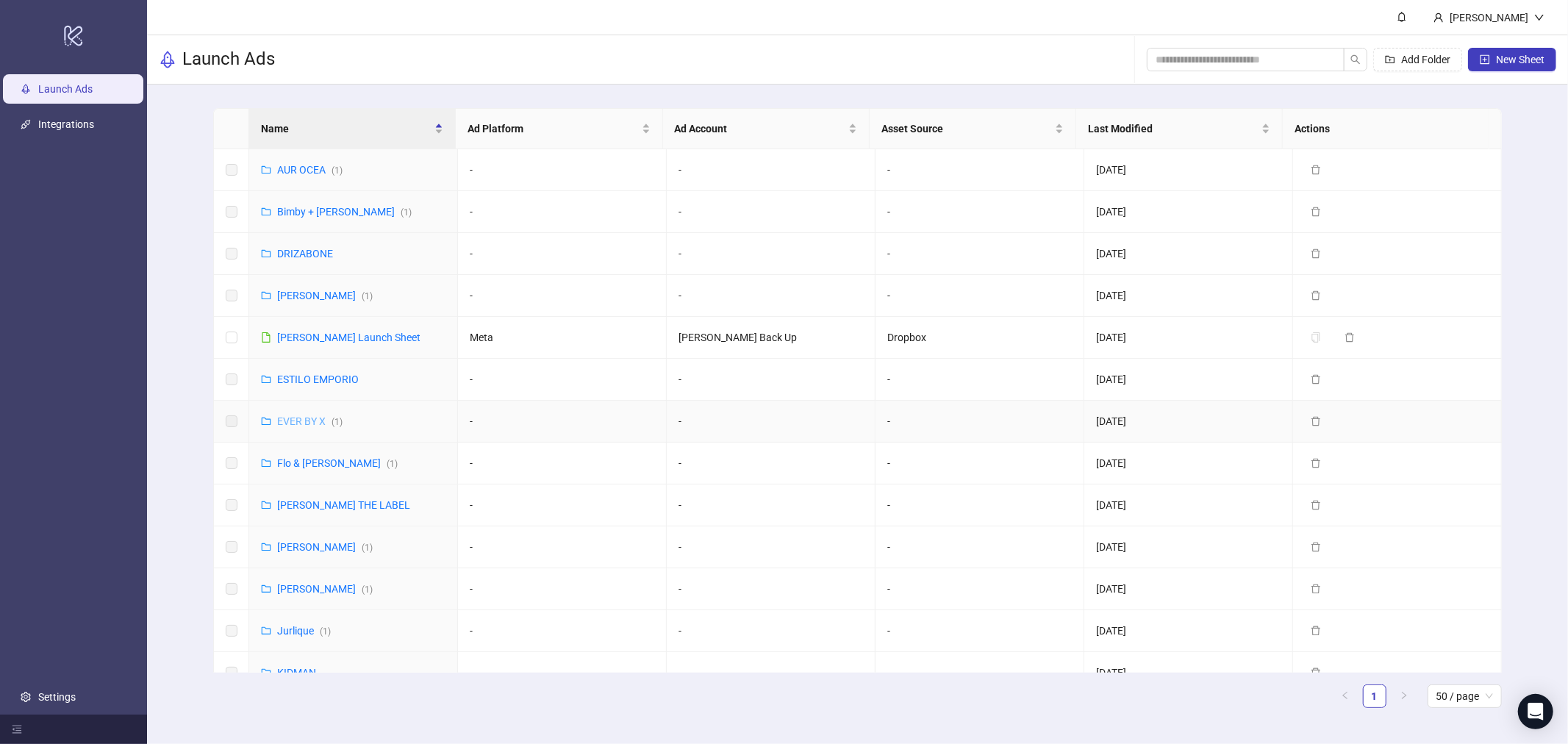
click at [316, 421] on link "EVER BY X ( 1 )" at bounding box center [310, 421] width 65 height 12
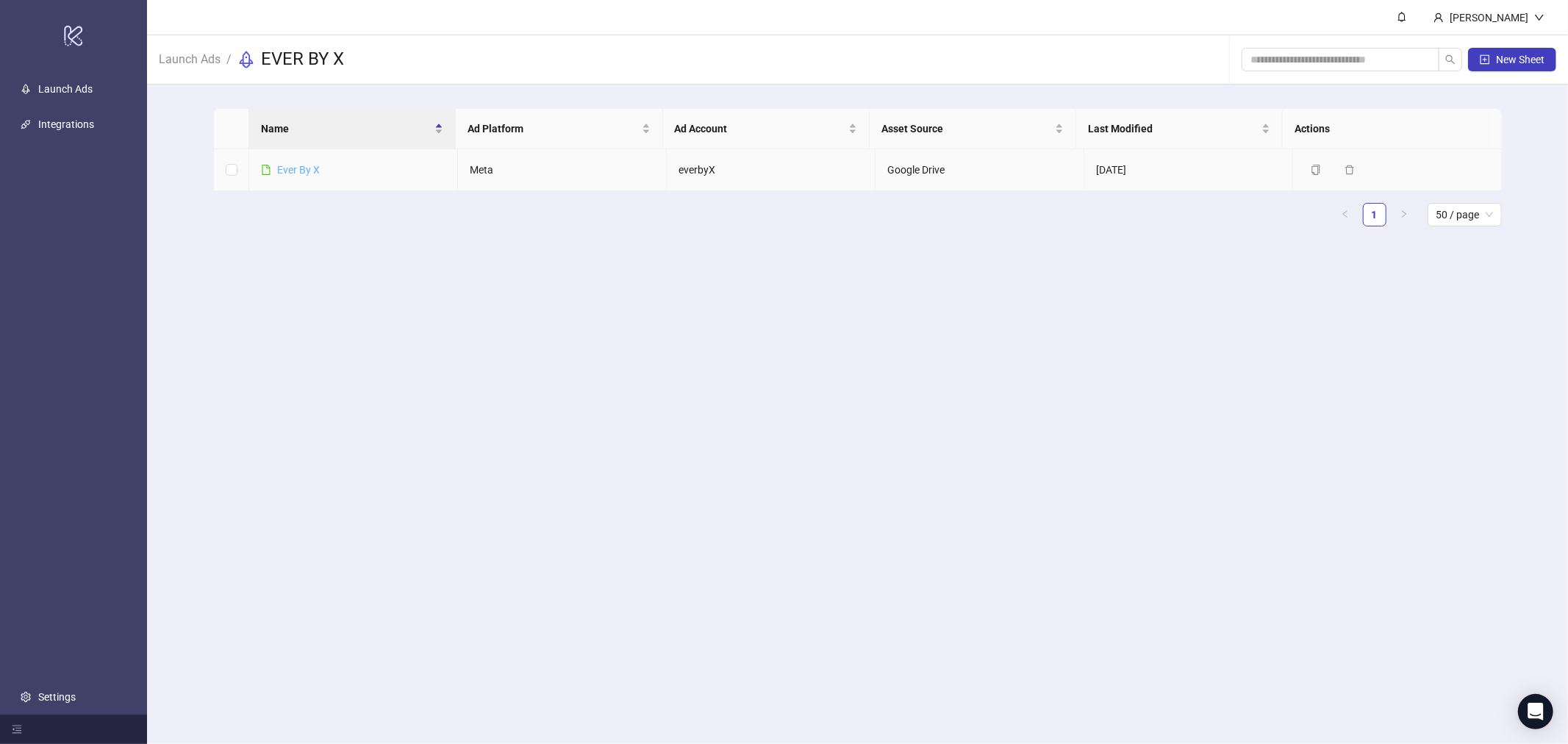
click at [305, 170] on link "Ever By X" at bounding box center [298, 170] width 42 height 12
